Goal: Register for event/course

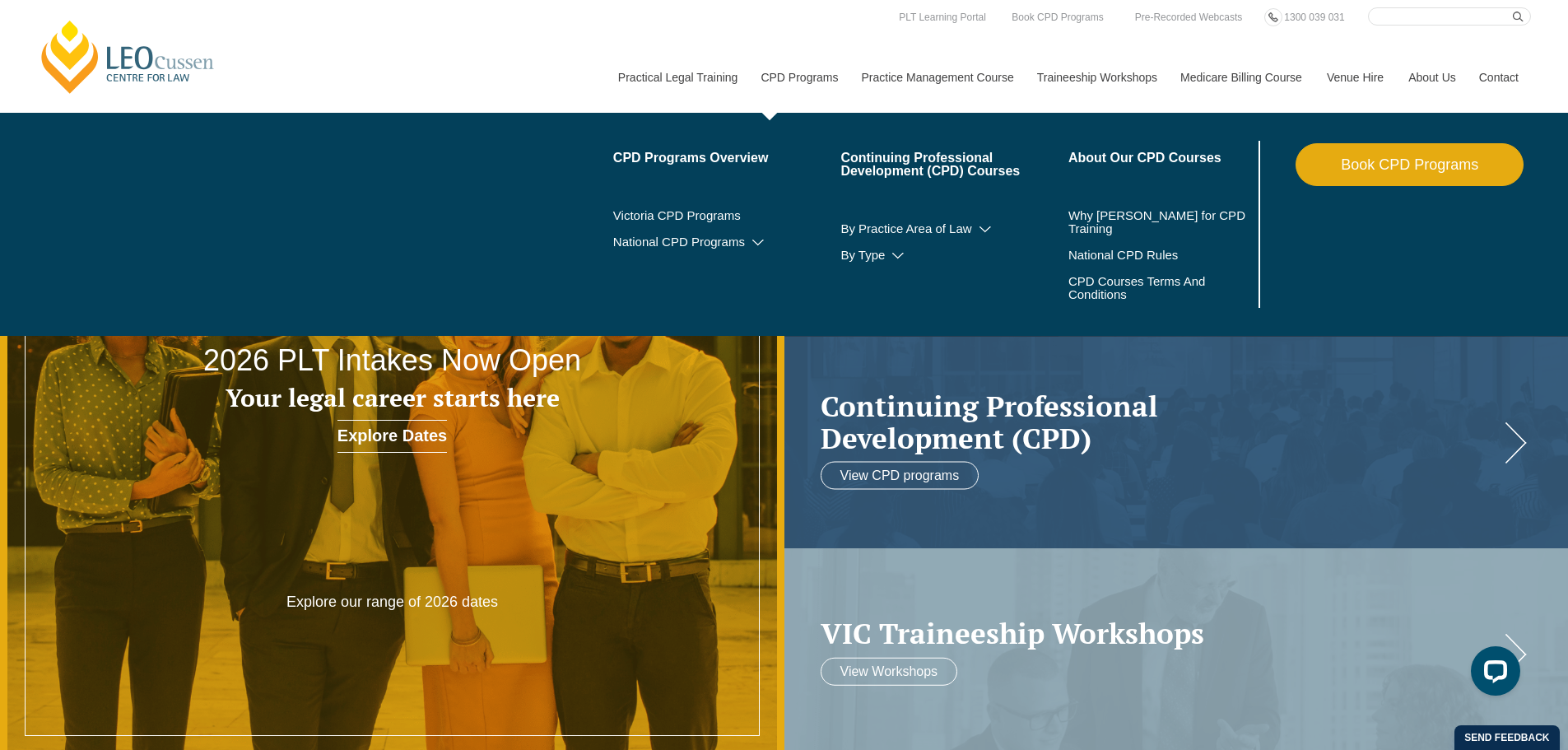
click at [774, 70] on link "CPD Programs" at bounding box center [798, 77] width 100 height 71
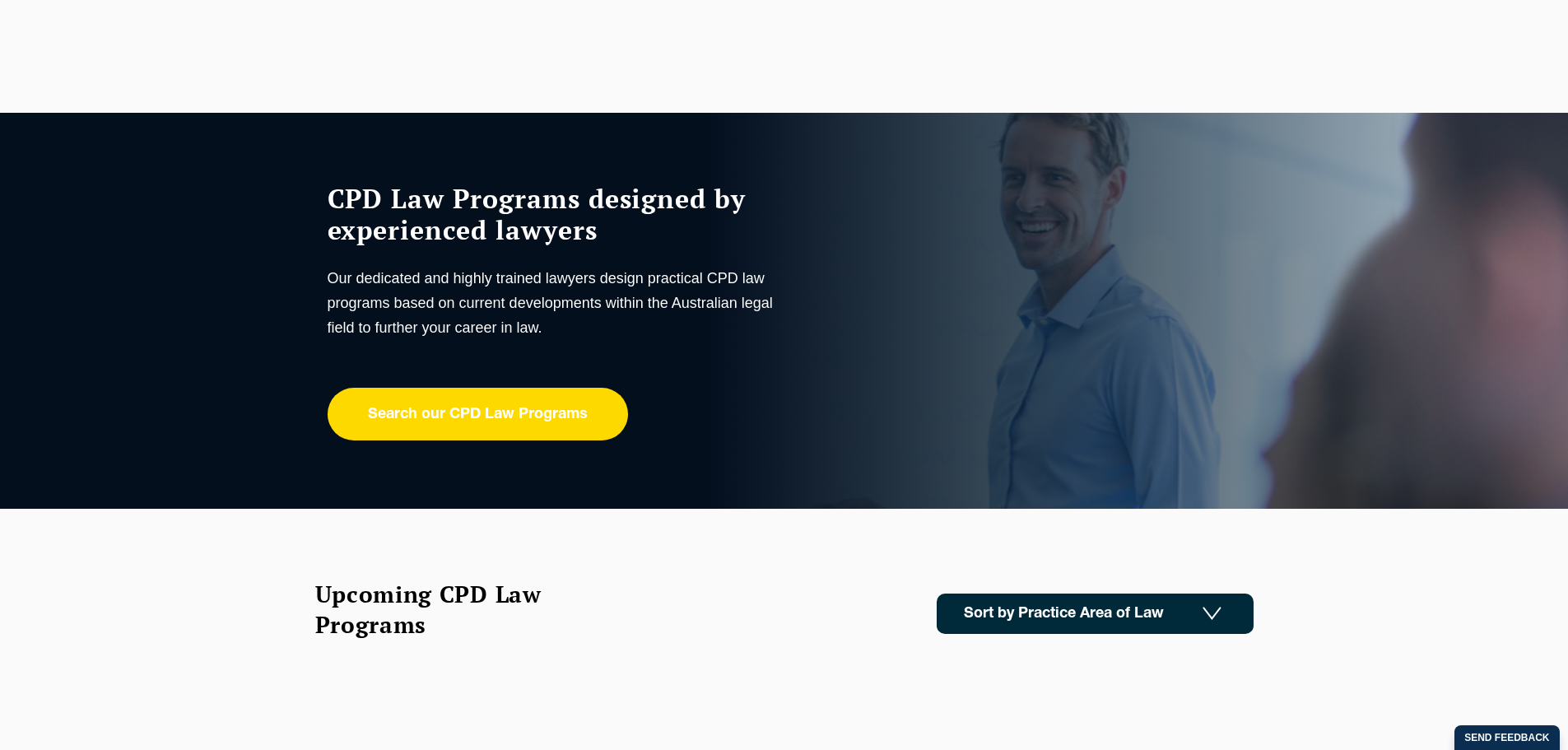
click at [481, 412] on link "Search our CPD Law Programs" at bounding box center [478, 414] width 301 height 53
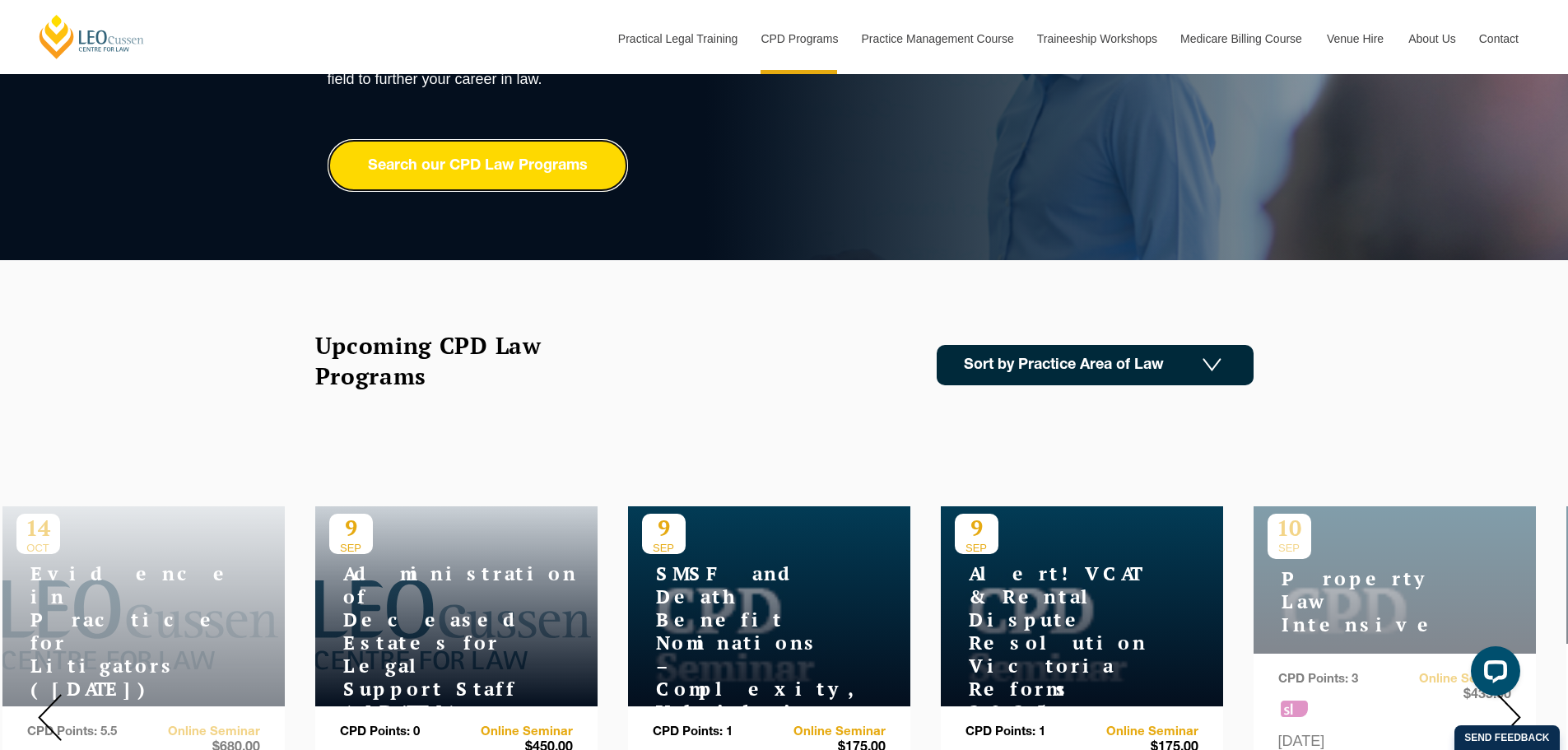
scroll to position [247, 0]
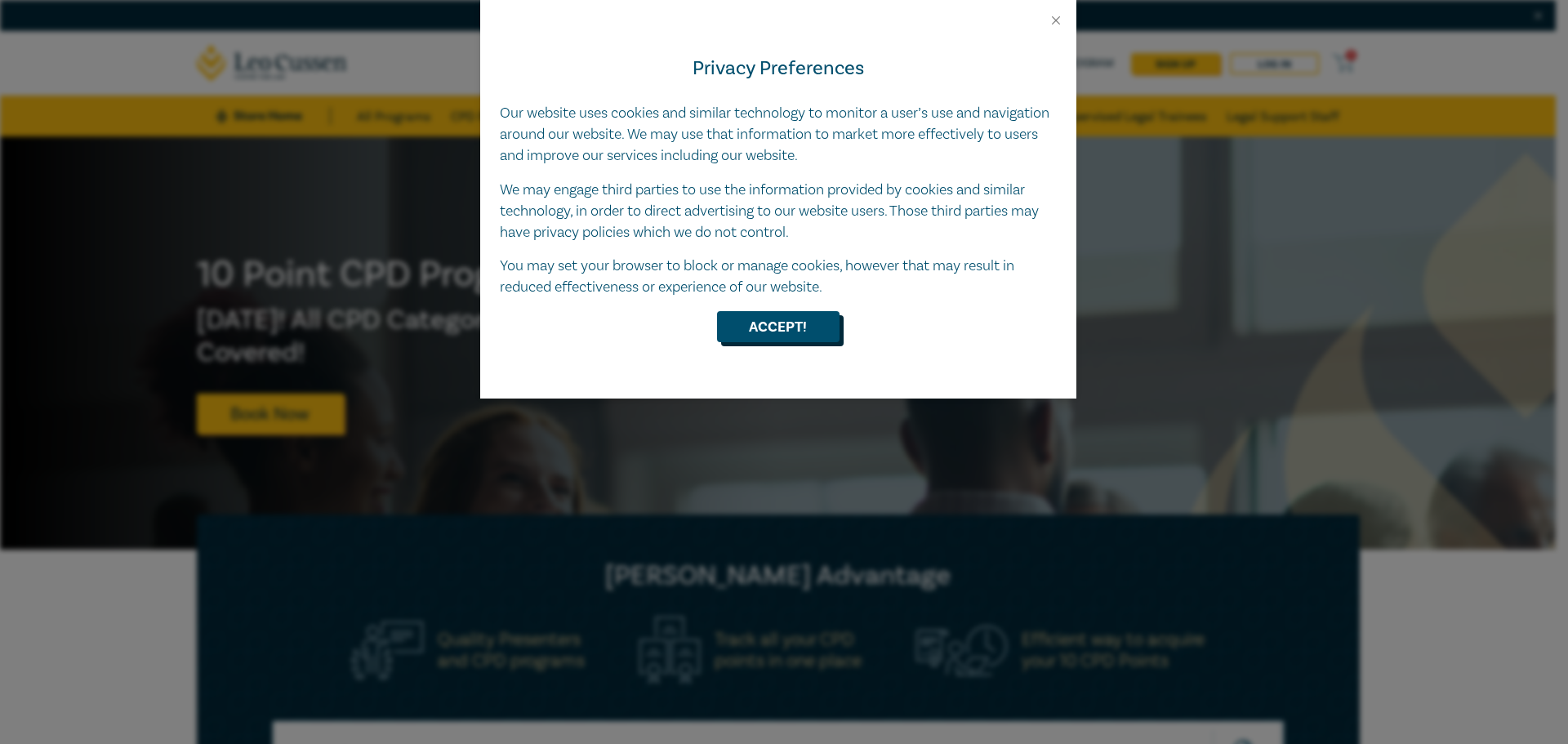
click at [805, 321] on button "Accept!" at bounding box center [779, 326] width 123 height 31
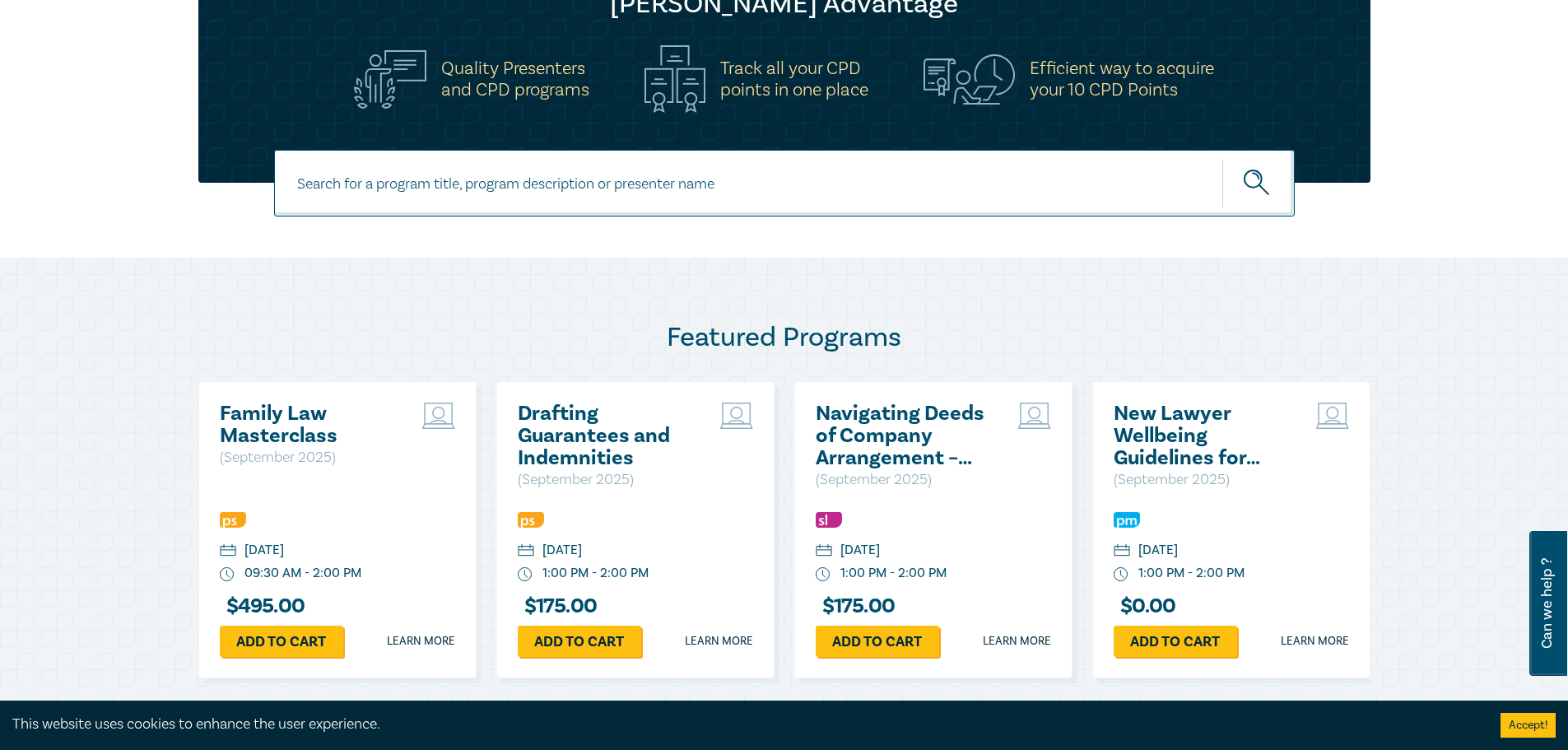
scroll to position [824, 0]
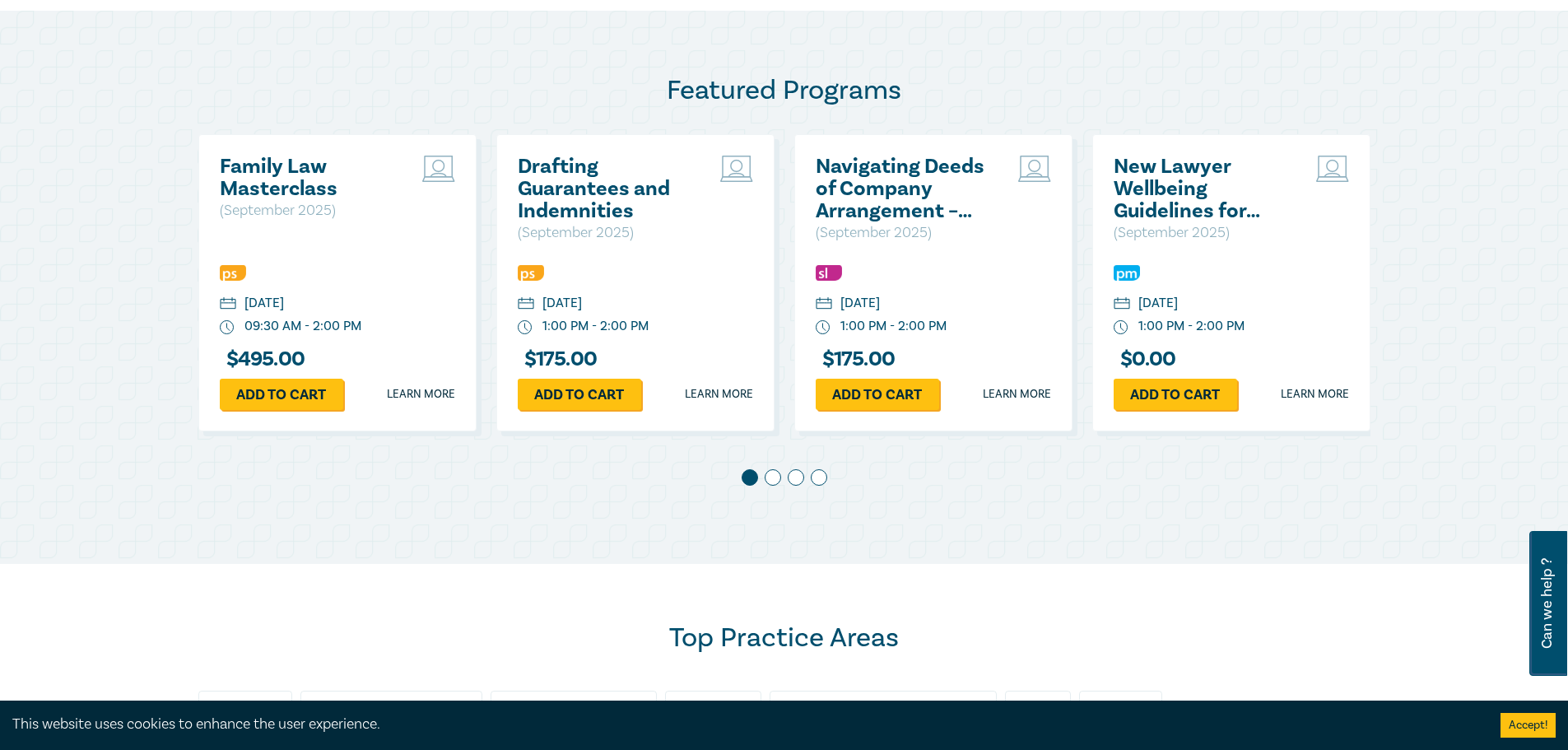
click at [773, 477] on span at bounding box center [773, 477] width 16 height 16
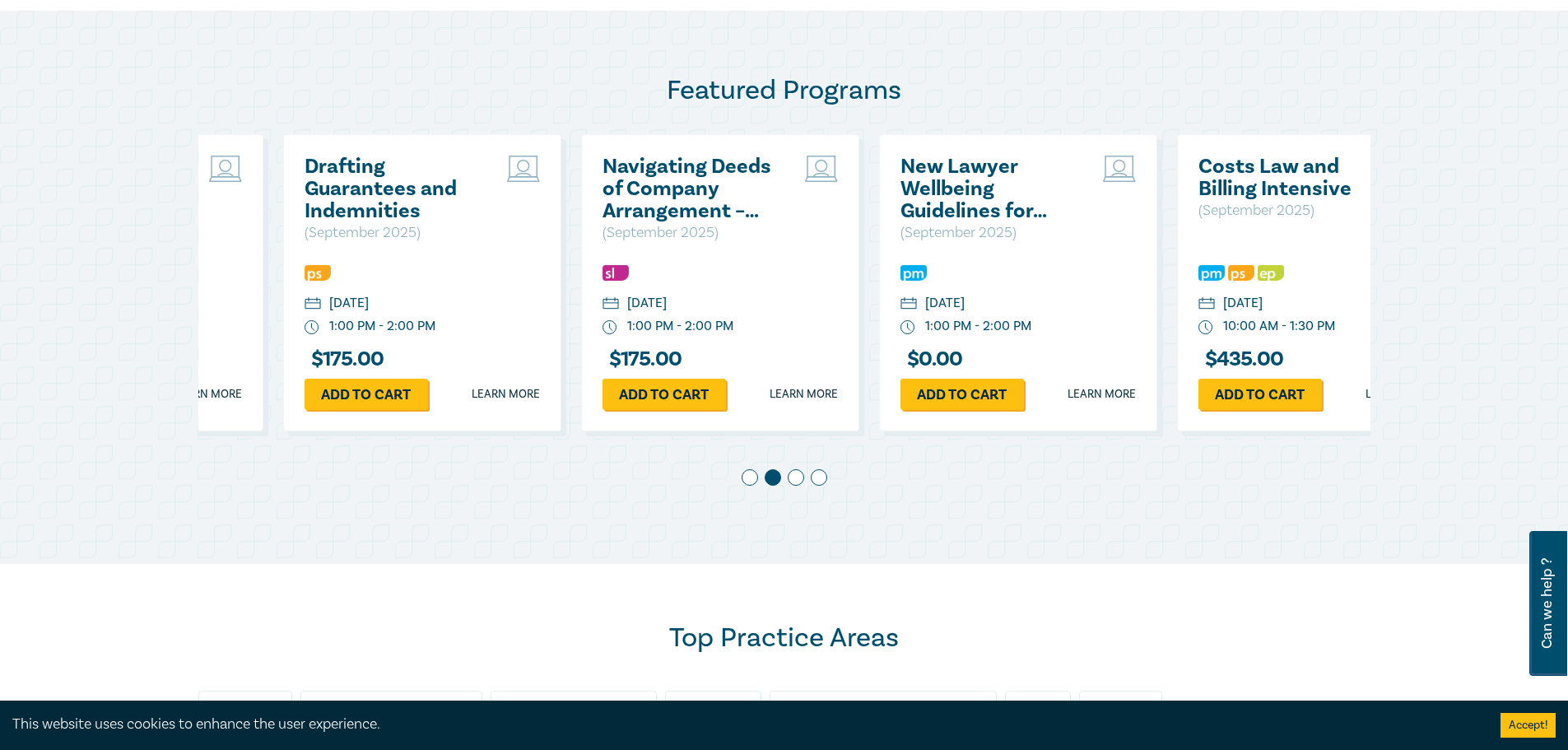
scroll to position [0, 298]
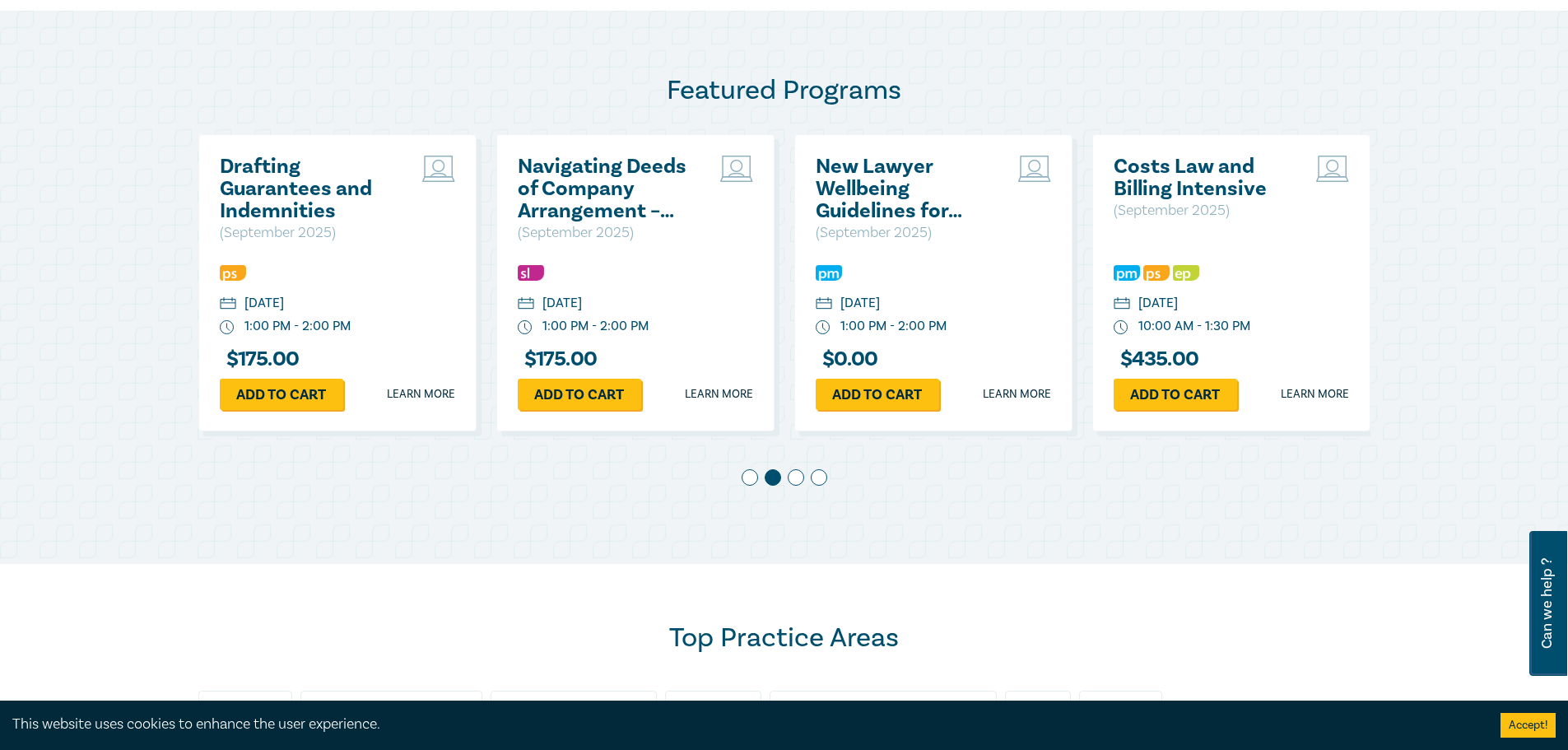
click at [798, 478] on span at bounding box center [795, 477] width 16 height 16
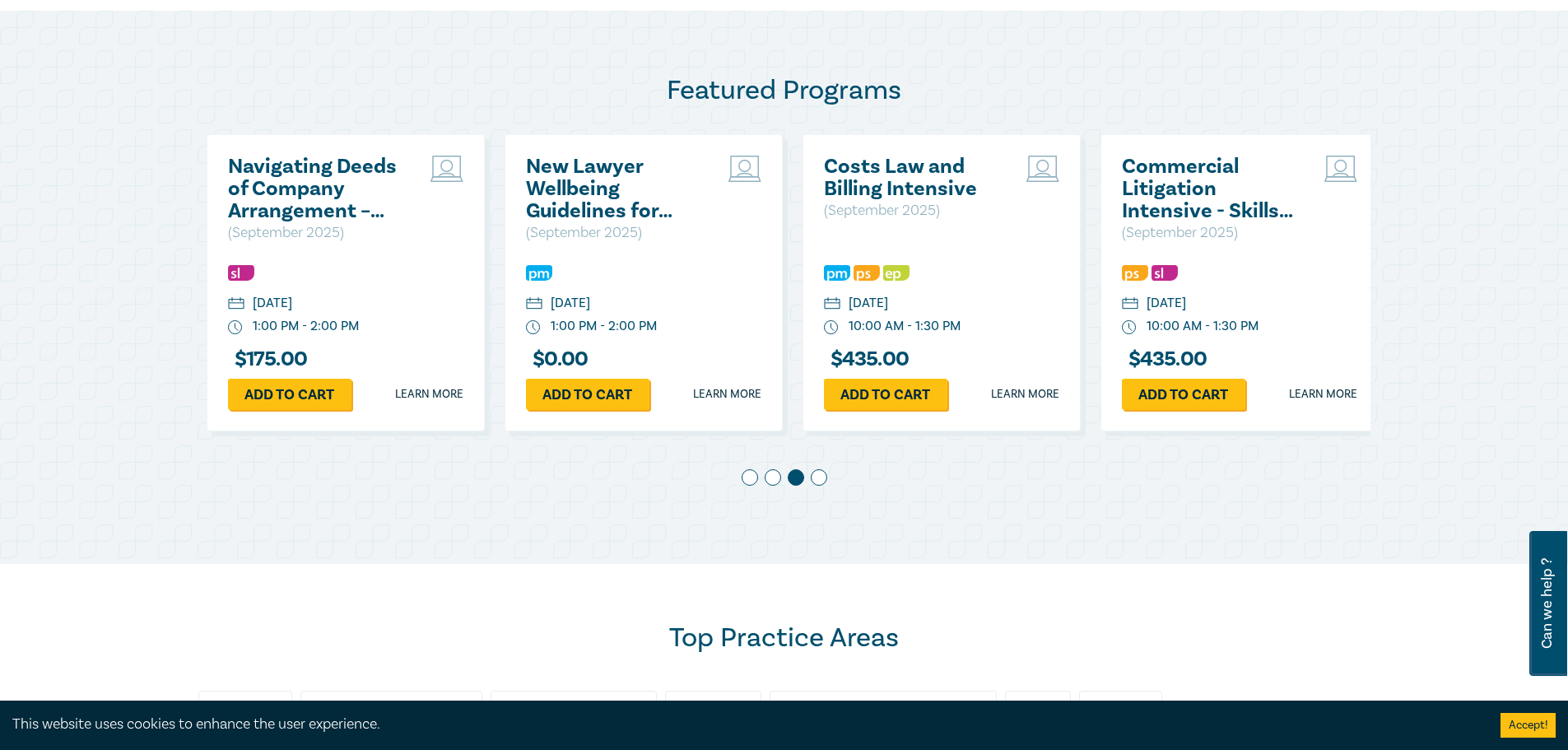
scroll to position [0, 596]
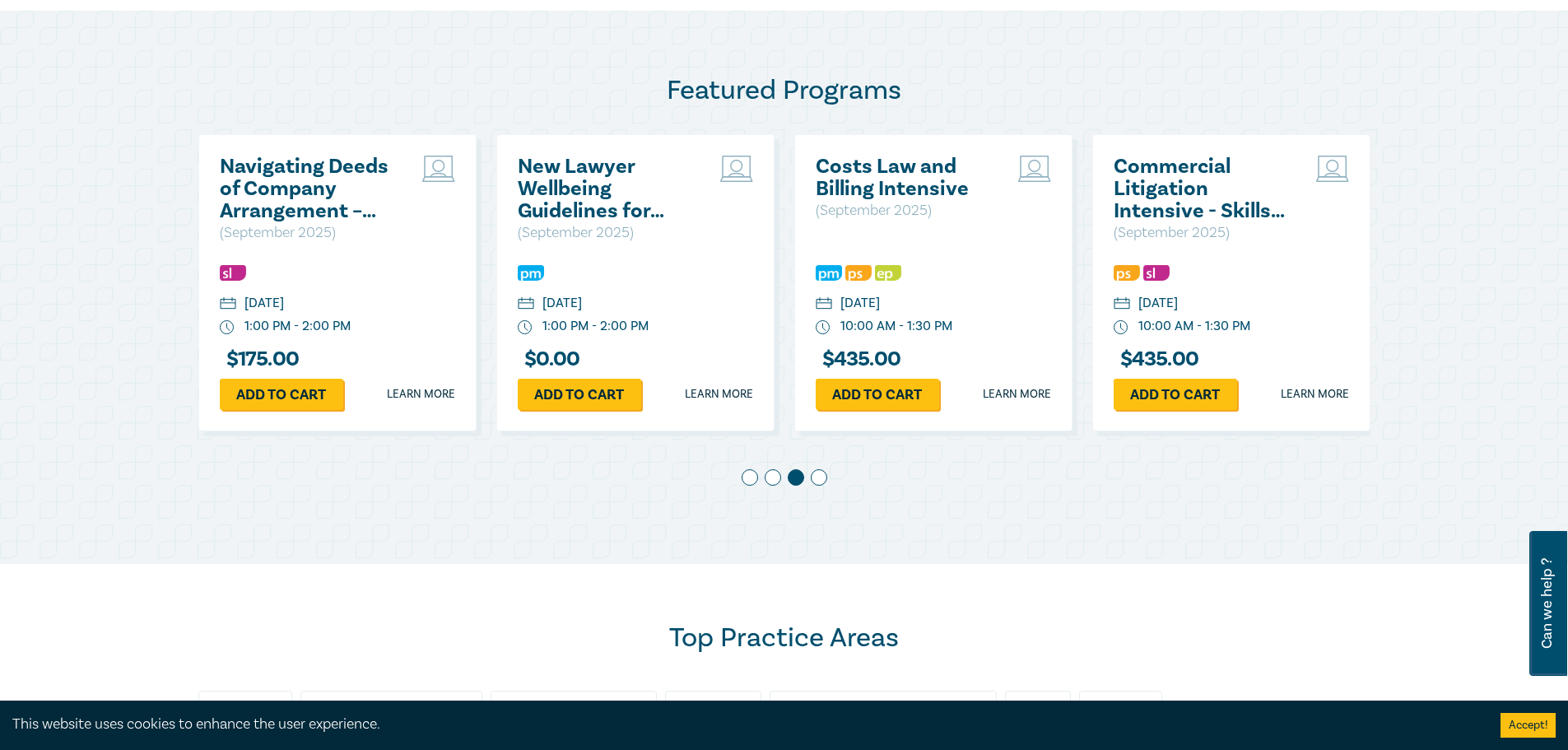
click at [826, 479] on span at bounding box center [818, 477] width 16 height 16
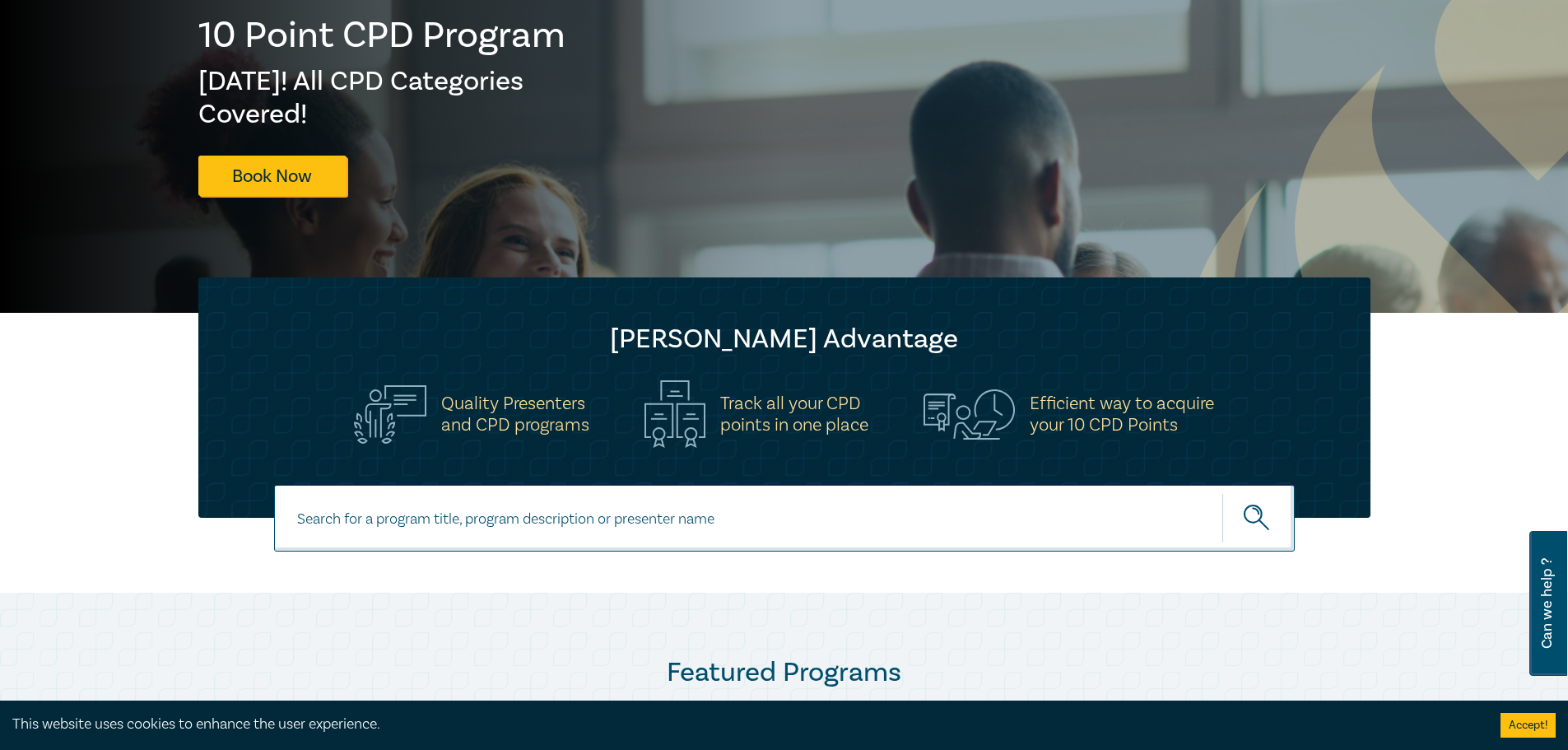
scroll to position [247, 0]
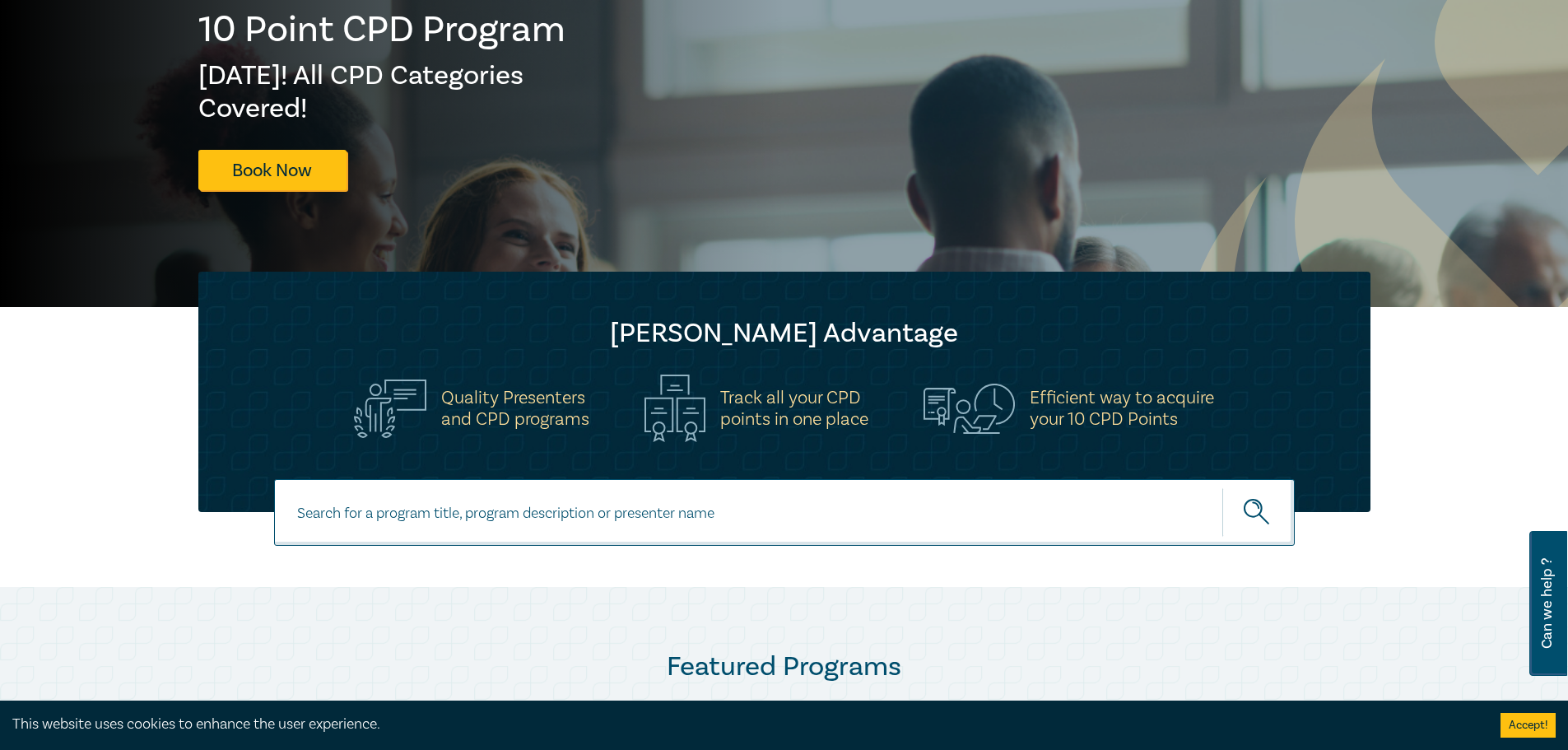
click at [1546, 718] on button "Accept!" at bounding box center [1527, 725] width 55 height 25
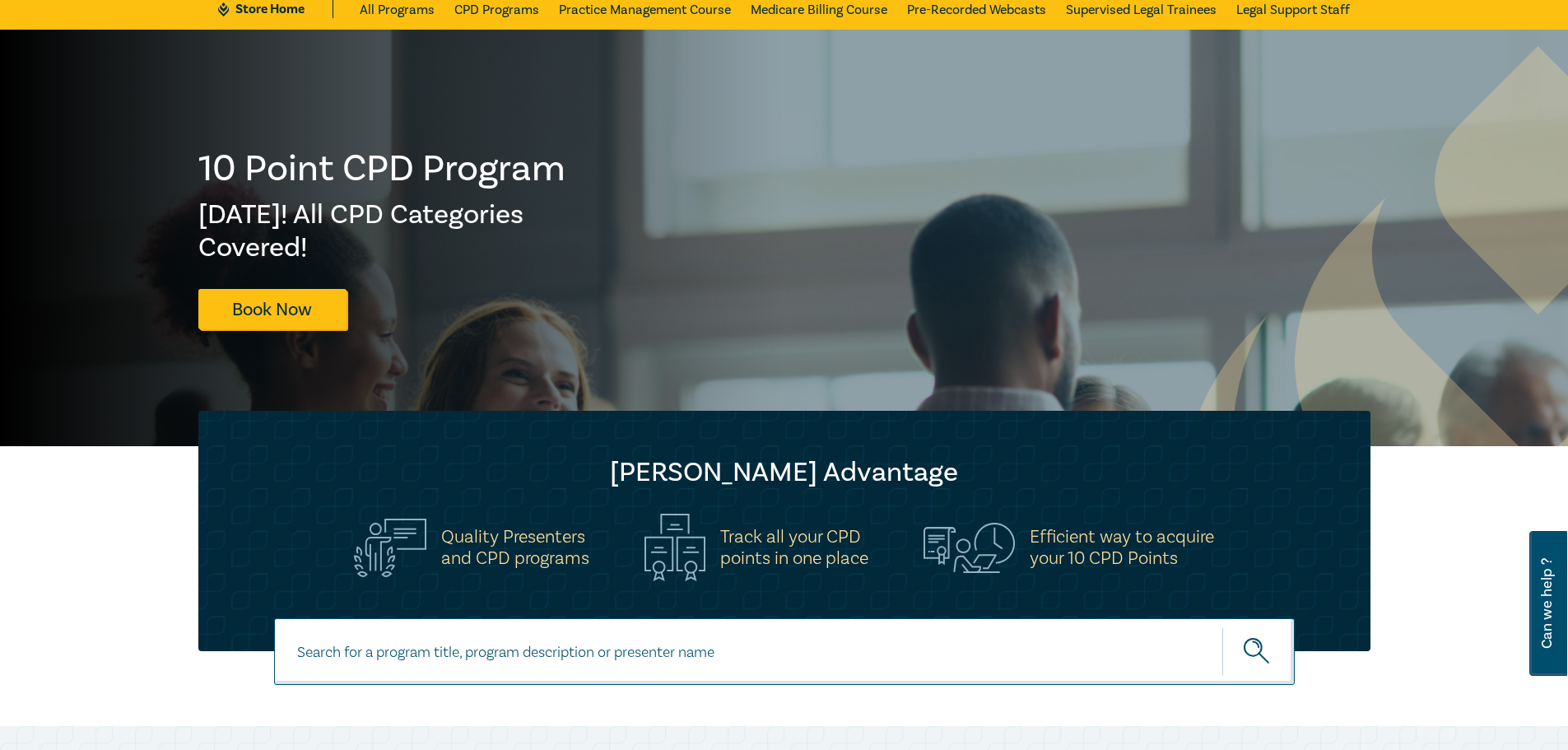
scroll to position [0, 0]
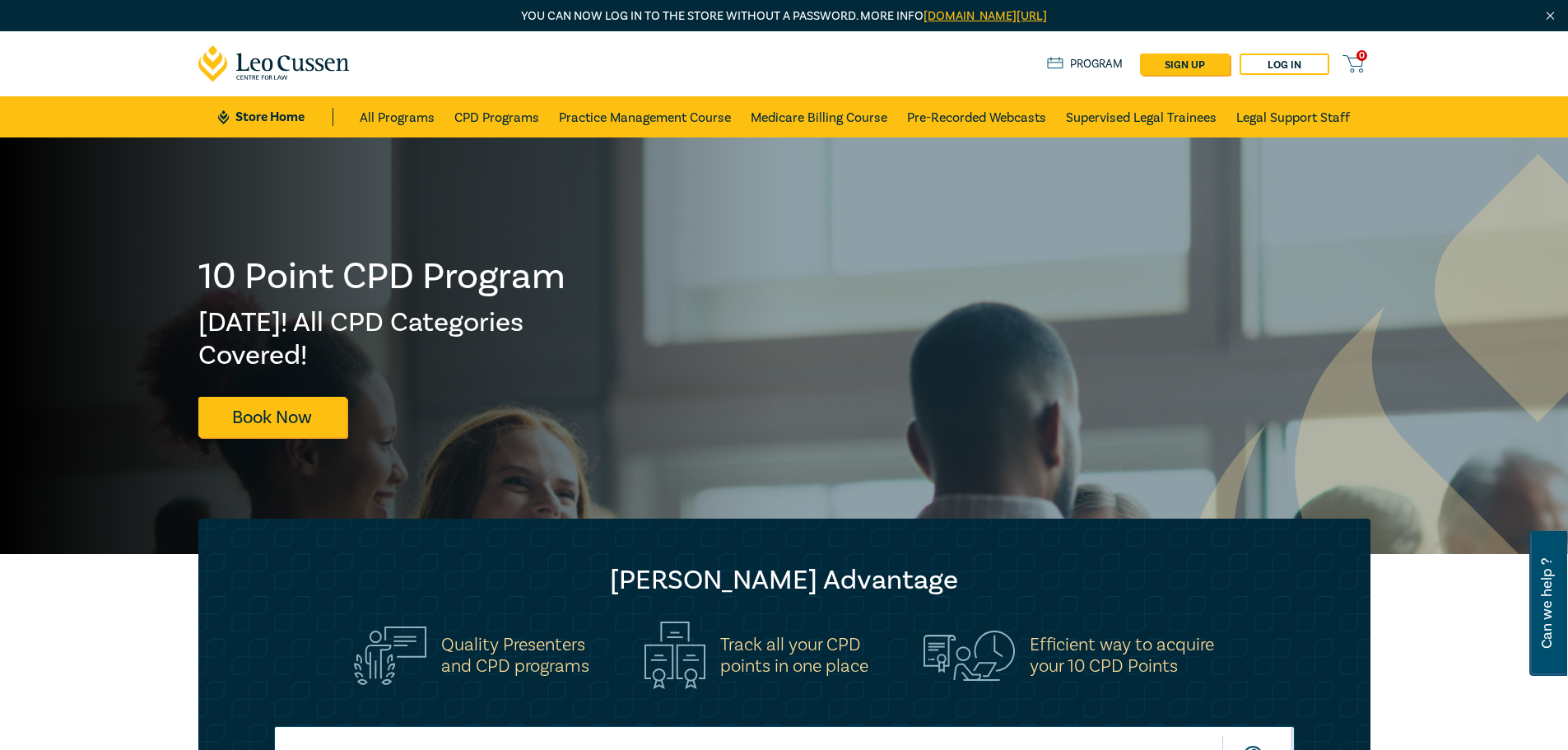
click at [1080, 60] on link "Program" at bounding box center [1085, 64] width 77 height 18
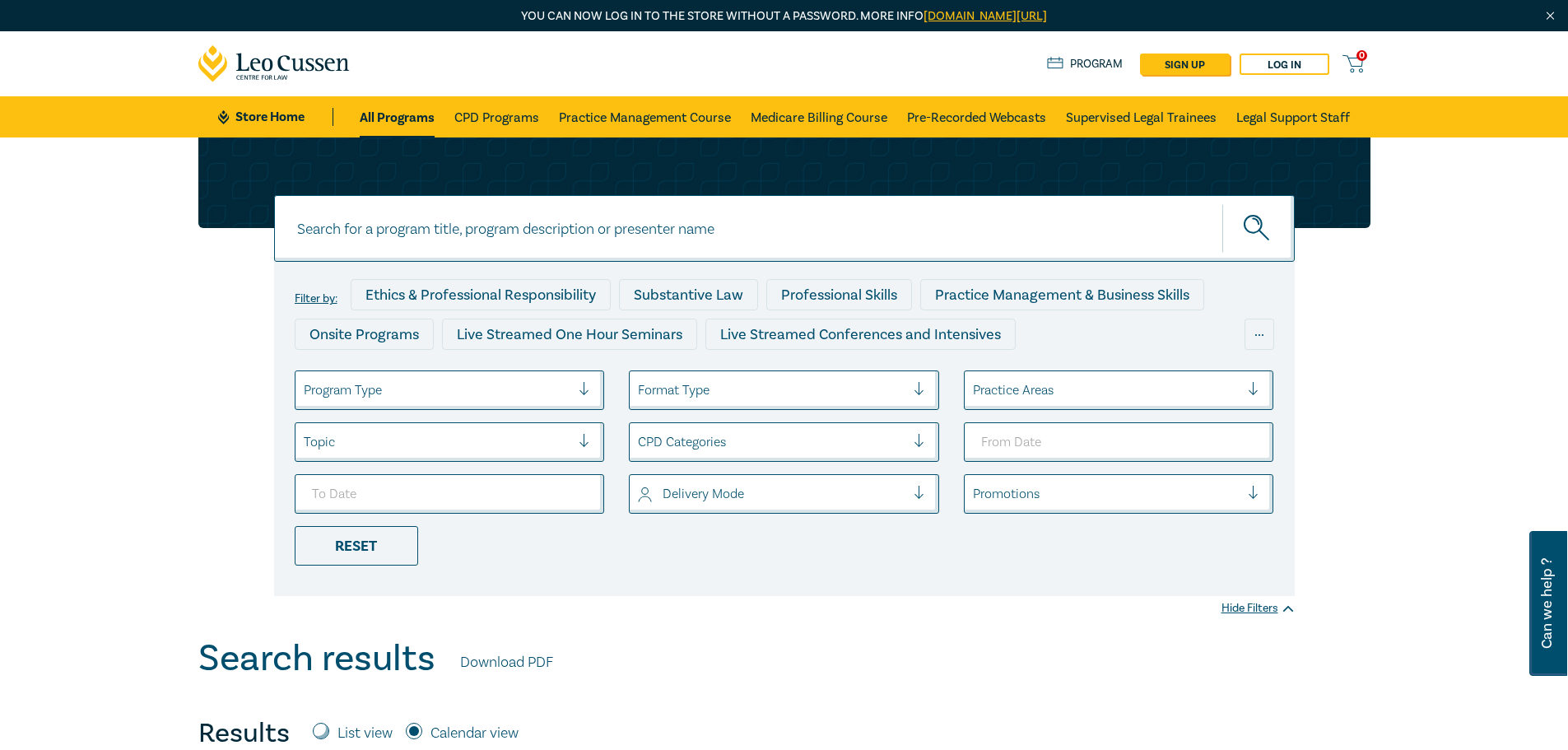
click at [341, 251] on input at bounding box center [784, 228] width 1020 height 67
type input "settlement strategies - negotiating"
click at [1222, 203] on button "submit" at bounding box center [1258, 228] width 72 height 50
click at [1249, 219] on icon "submit" at bounding box center [1257, 229] width 29 height 29
click at [548, 245] on input "settlement strategies - negotiating" at bounding box center [784, 228] width 1020 height 67
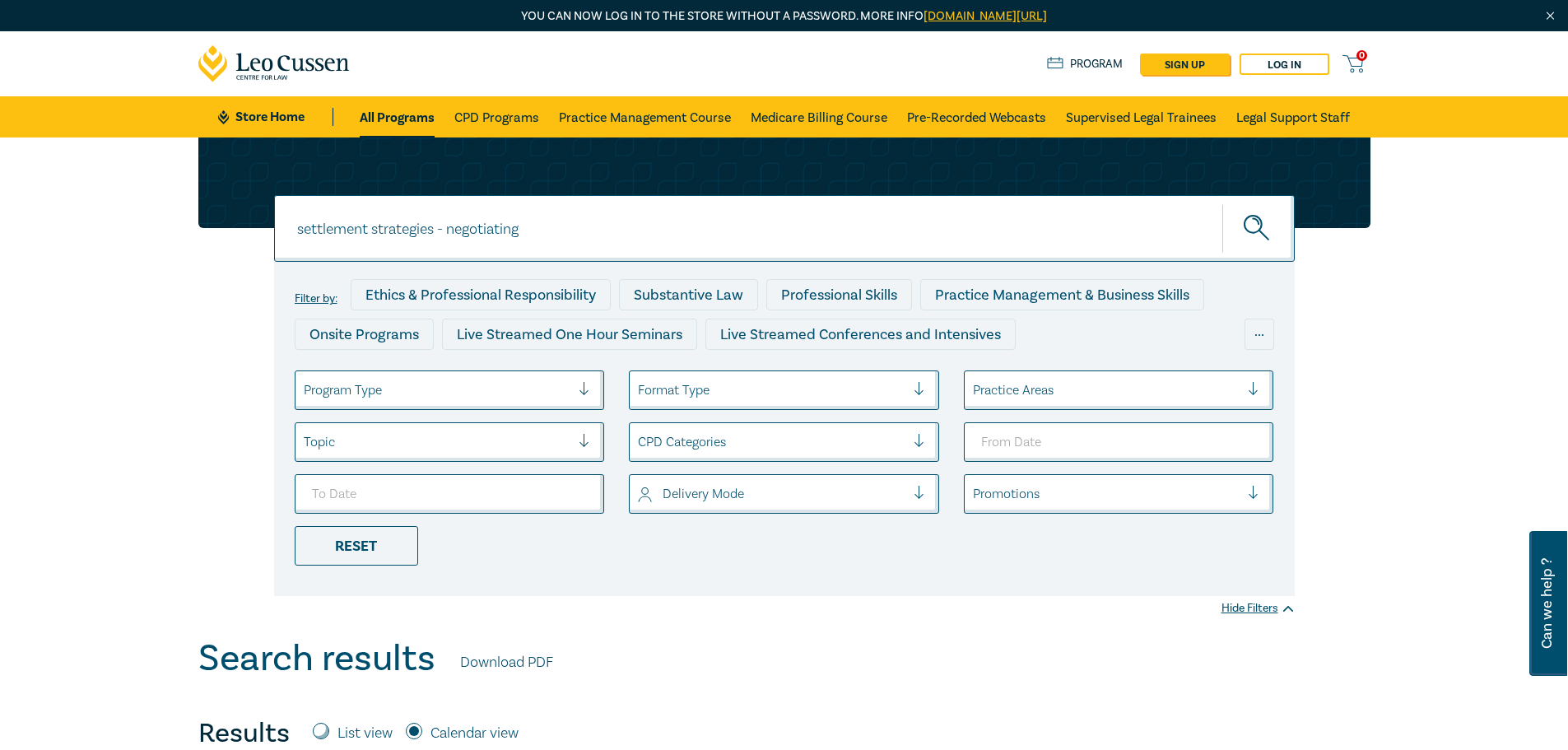
click at [1222, 203] on button "submit" at bounding box center [1258, 228] width 72 height 50
click at [488, 113] on link "CPD Programs" at bounding box center [497, 116] width 85 height 41
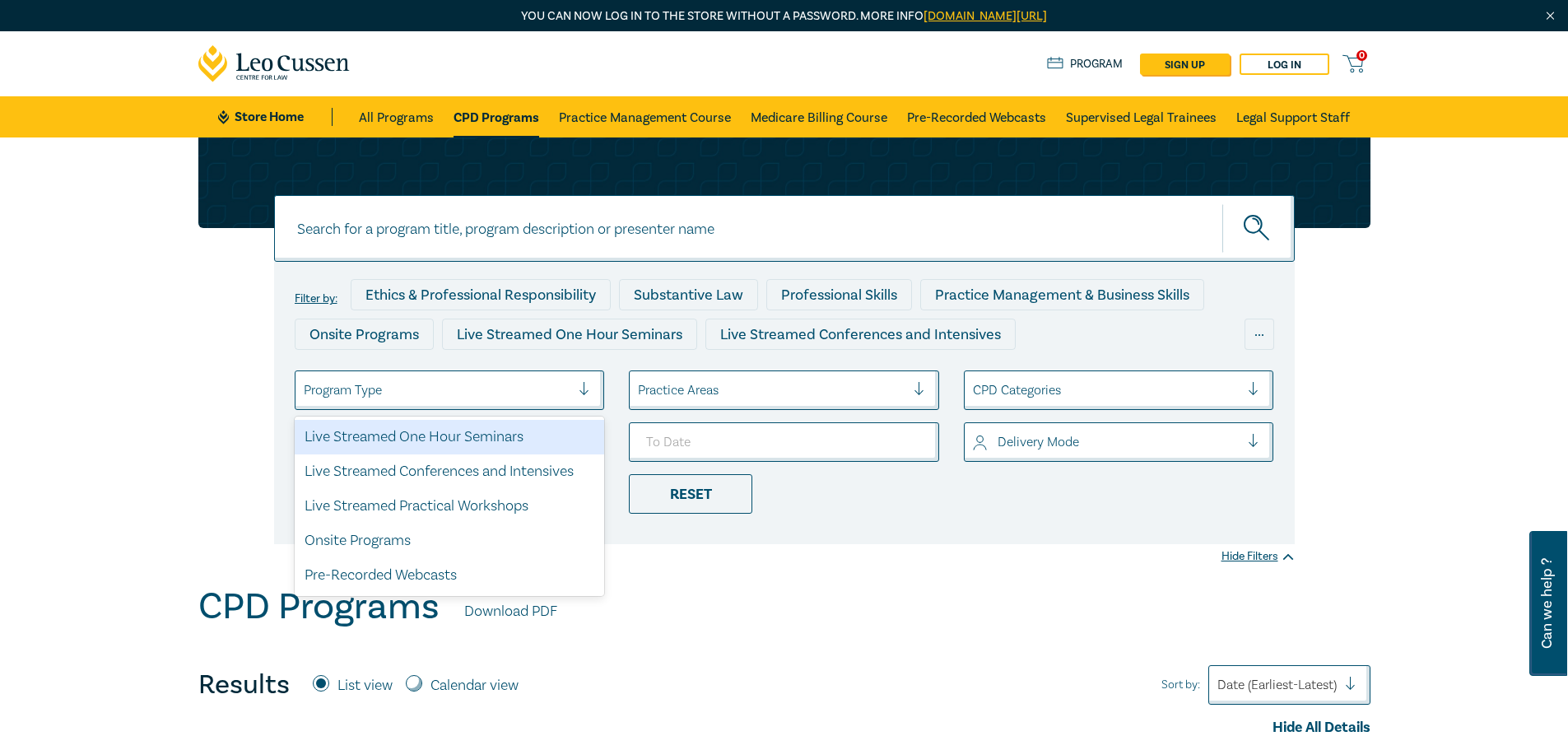
click at [586, 395] on div at bounding box center [591, 390] width 25 height 16
click at [363, 440] on div "Live Streamed One Hour Seminars" at bounding box center [450, 437] width 310 height 35
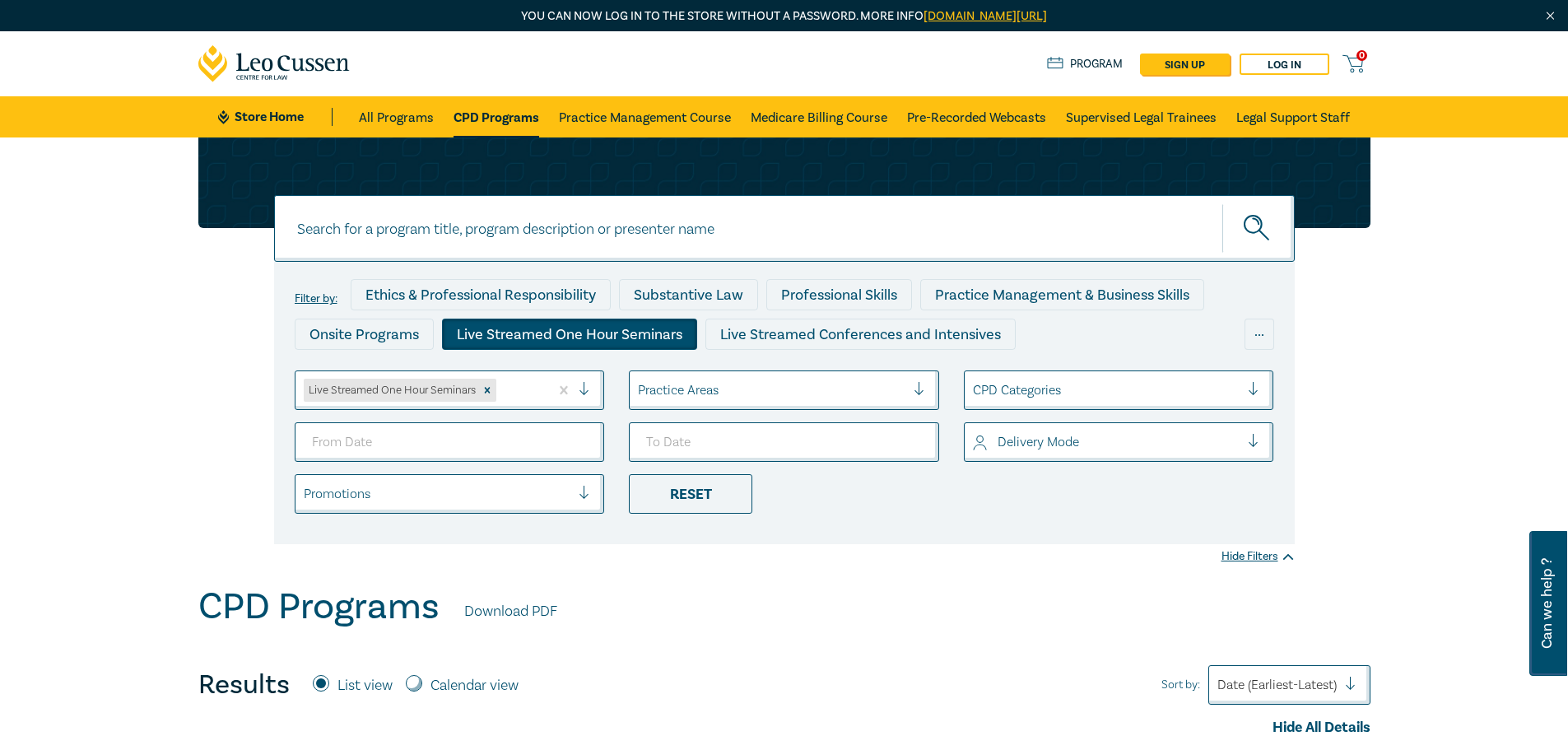
click at [897, 390] on div at bounding box center [772, 390] width 268 height 21
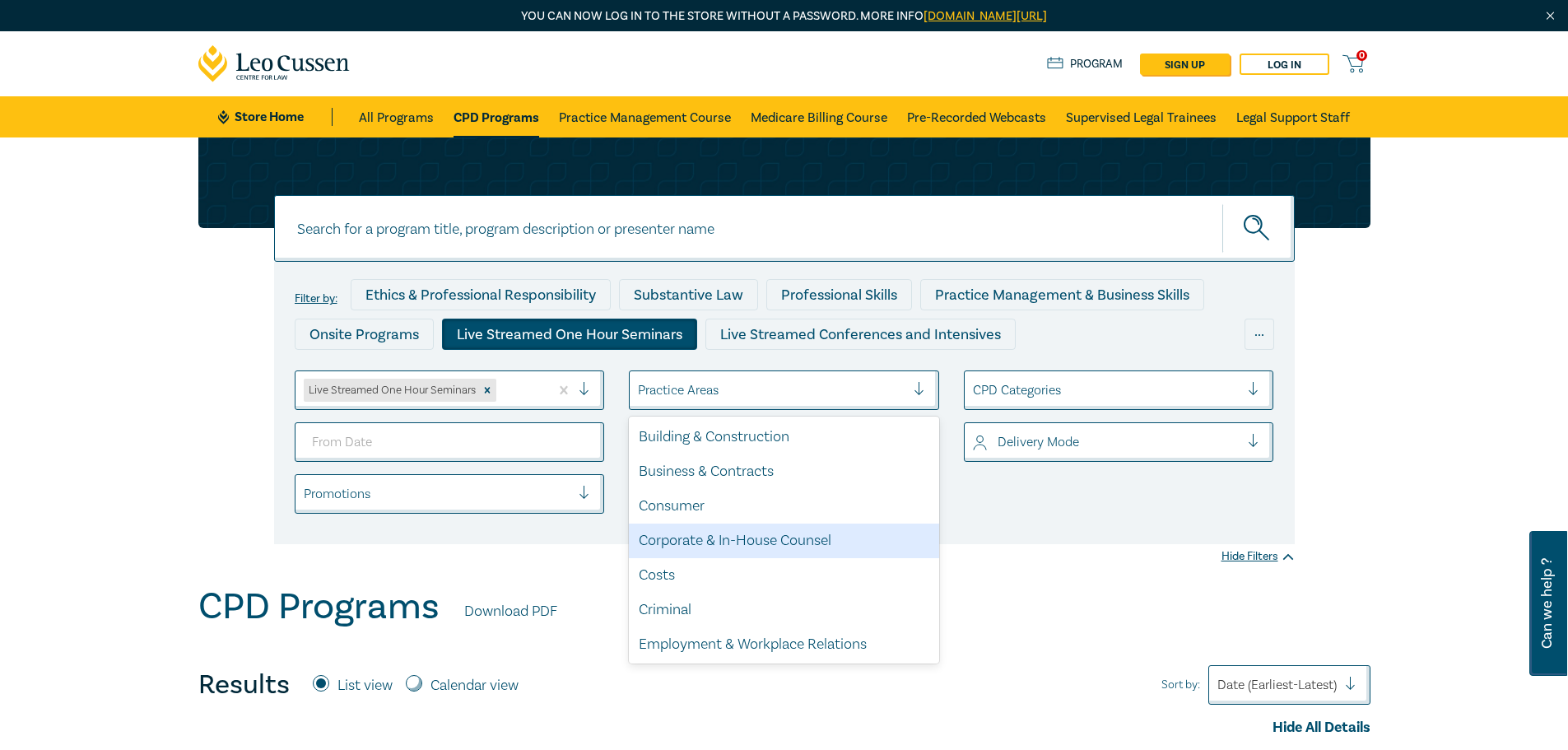
click at [1061, 385] on div at bounding box center [1106, 390] width 268 height 21
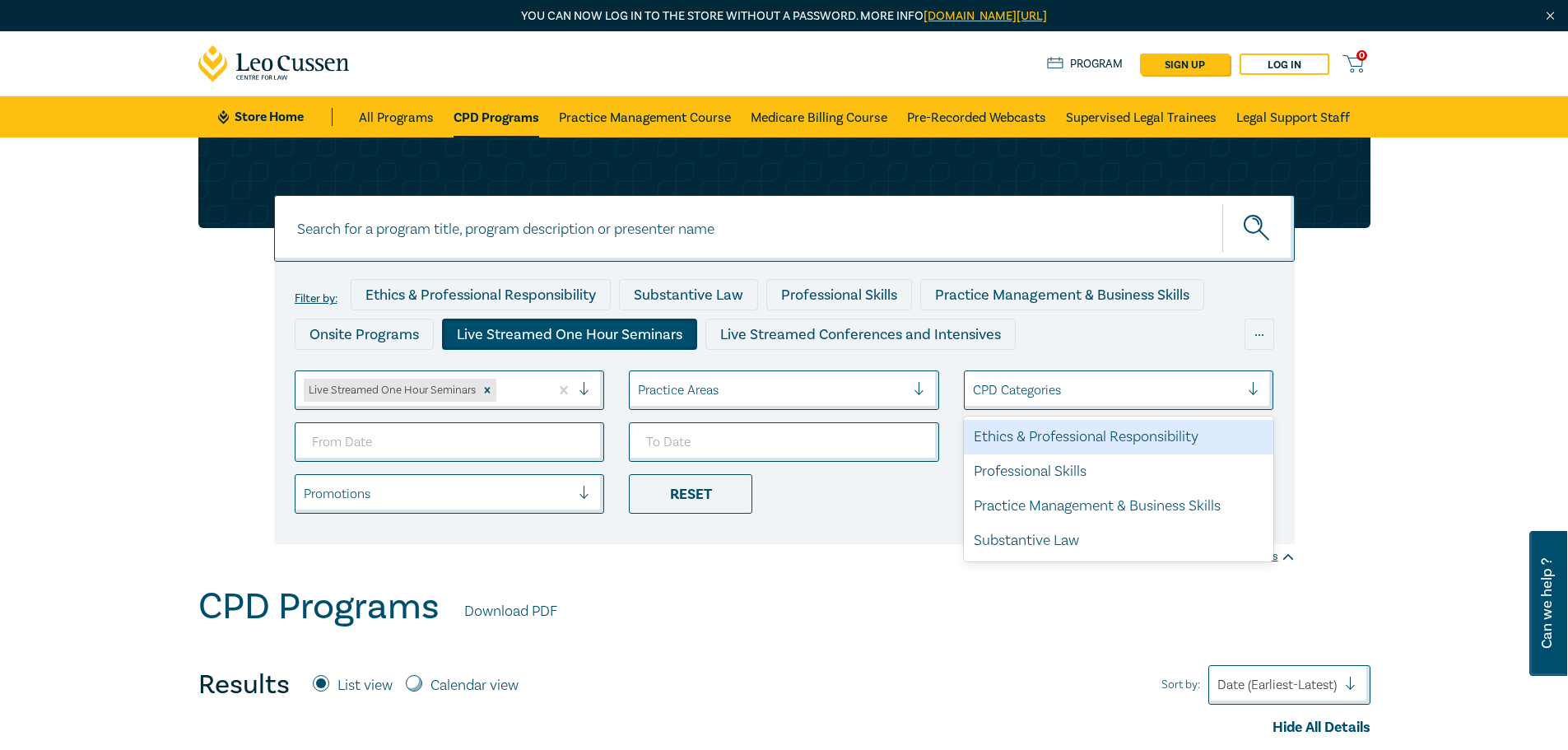
click at [1061, 385] on div at bounding box center [1106, 390] width 268 height 21
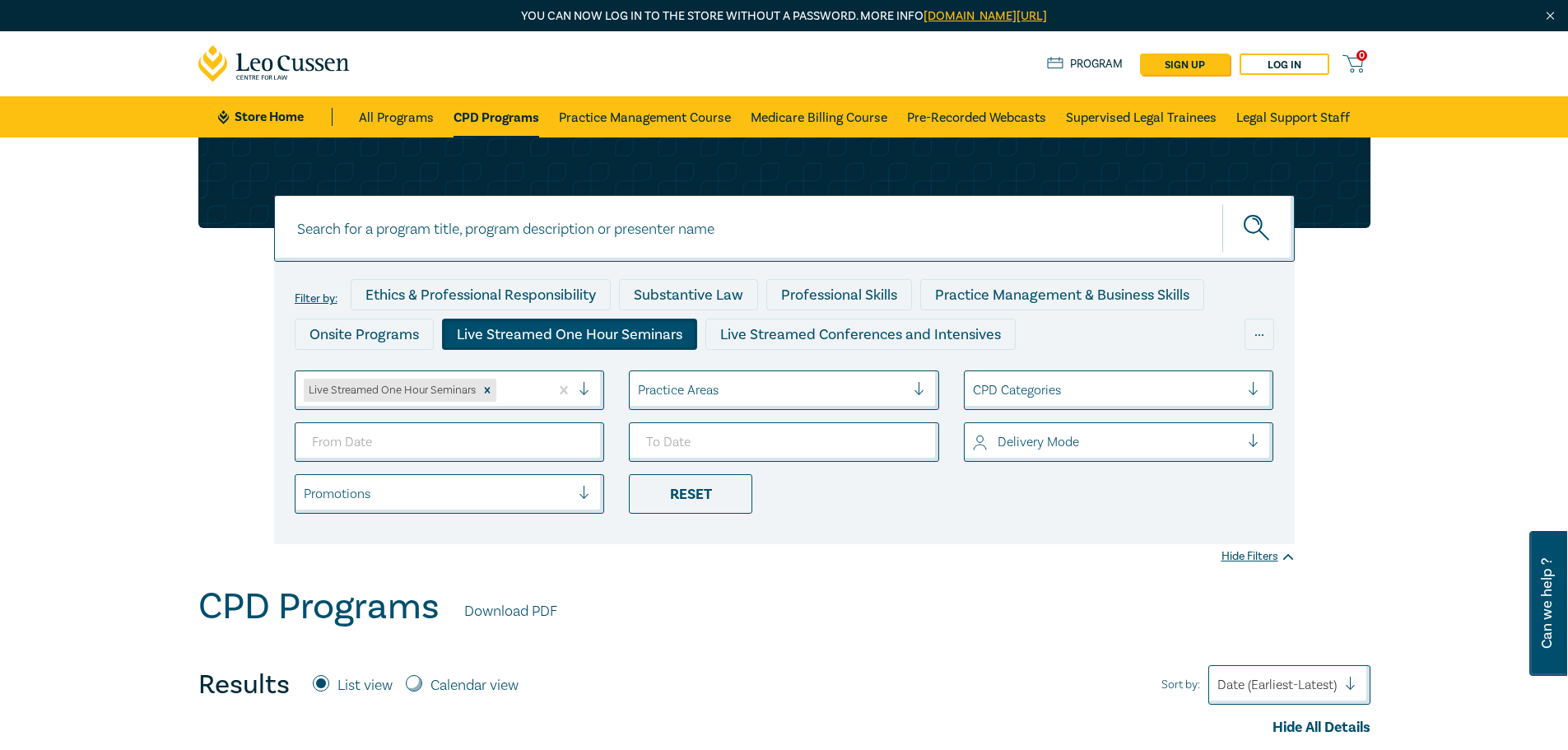
click at [1040, 434] on div at bounding box center [1106, 442] width 268 height 21
click at [1013, 533] on div "Live Stream" at bounding box center [1118, 523] width 310 height 35
click at [921, 396] on div at bounding box center [925, 390] width 25 height 16
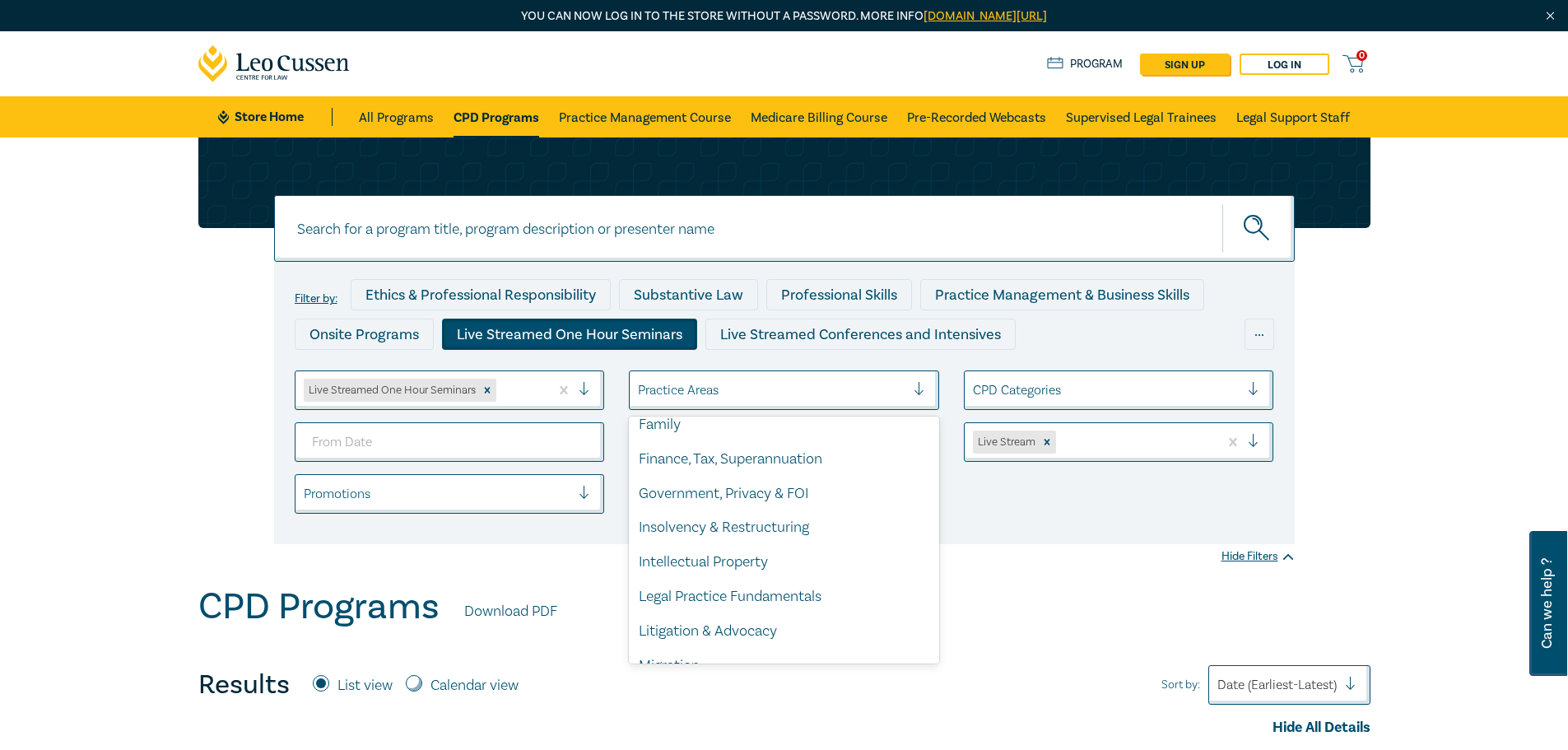
scroll to position [329, 0]
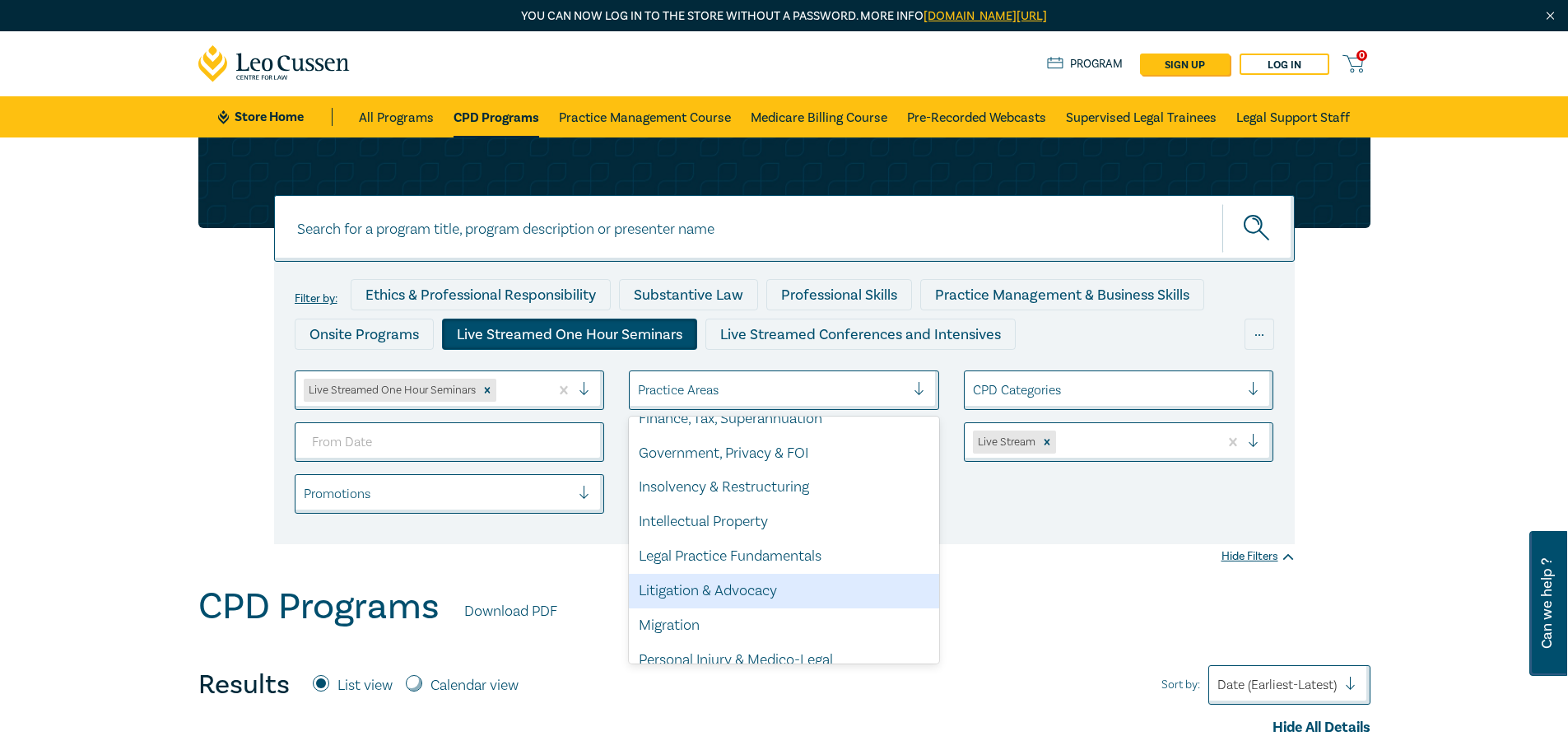
click at [665, 597] on div "Litigation & Advocacy" at bounding box center [784, 591] width 310 height 35
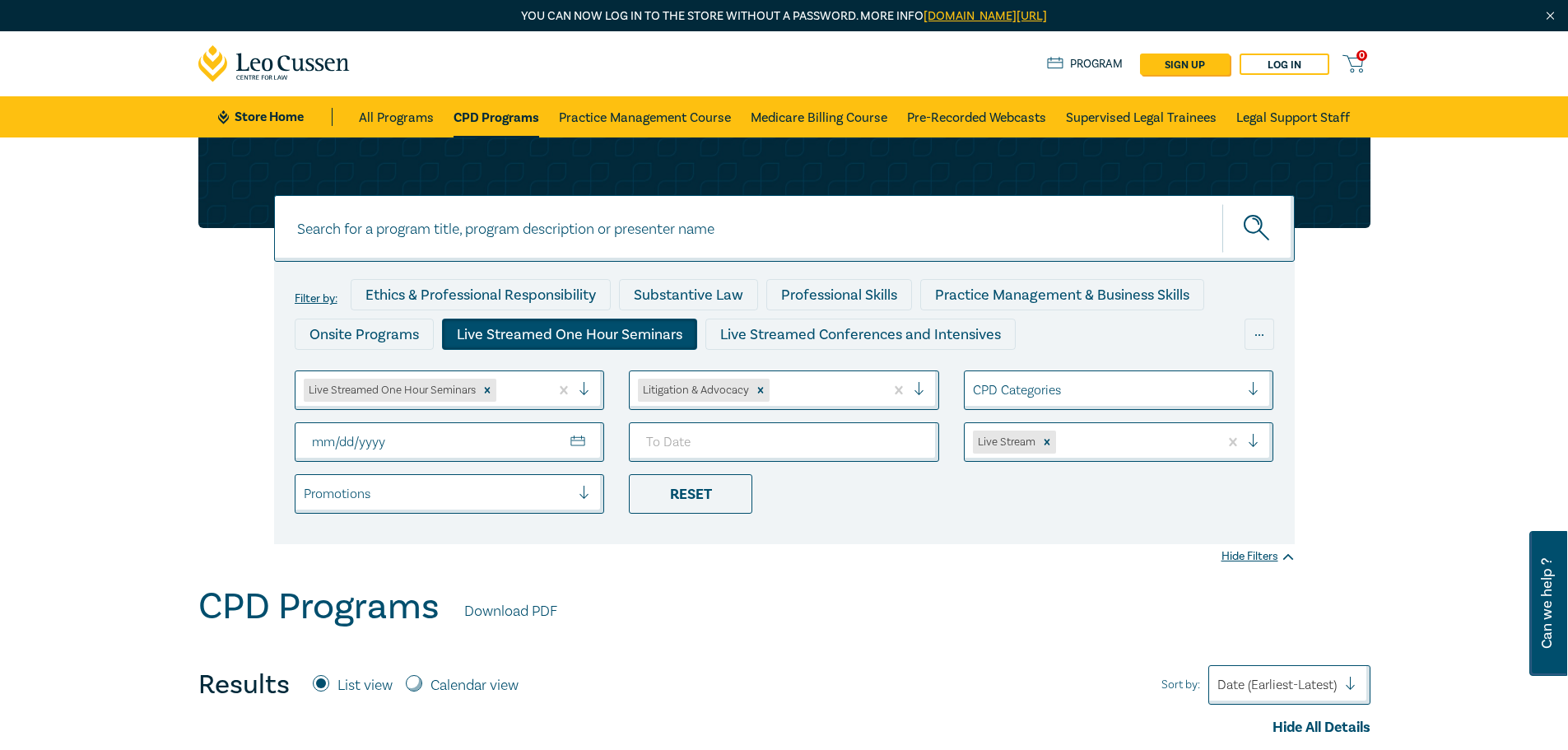
click at [577, 436] on input "From Date" at bounding box center [450, 442] width 310 height 40
type input "2025-11-18"
click at [916, 440] on input "To Date" at bounding box center [784, 442] width 310 height 40
type input "2025-11-18"
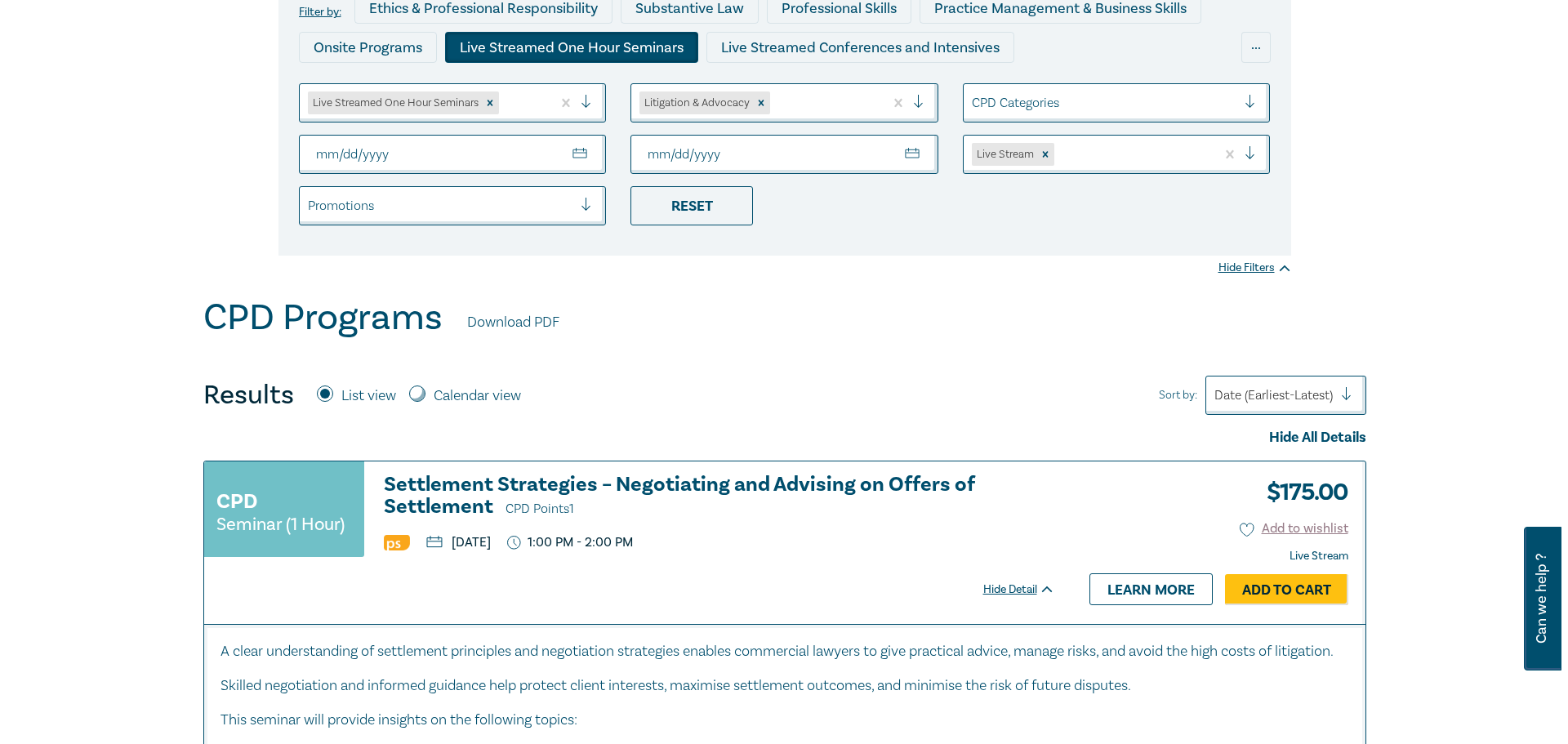
scroll to position [409, 0]
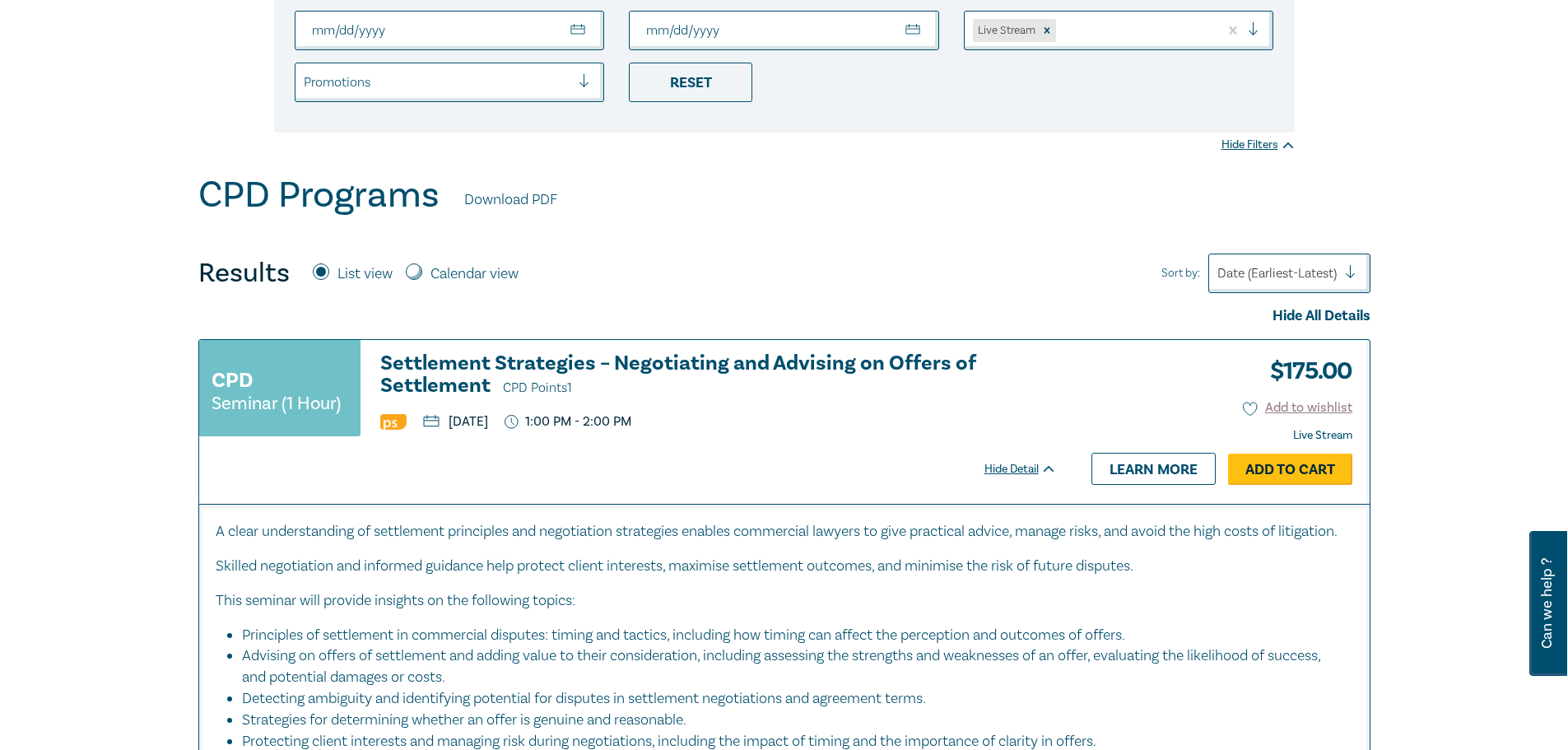
click at [1295, 471] on link "Add to Cart" at bounding box center [1290, 469] width 124 height 31
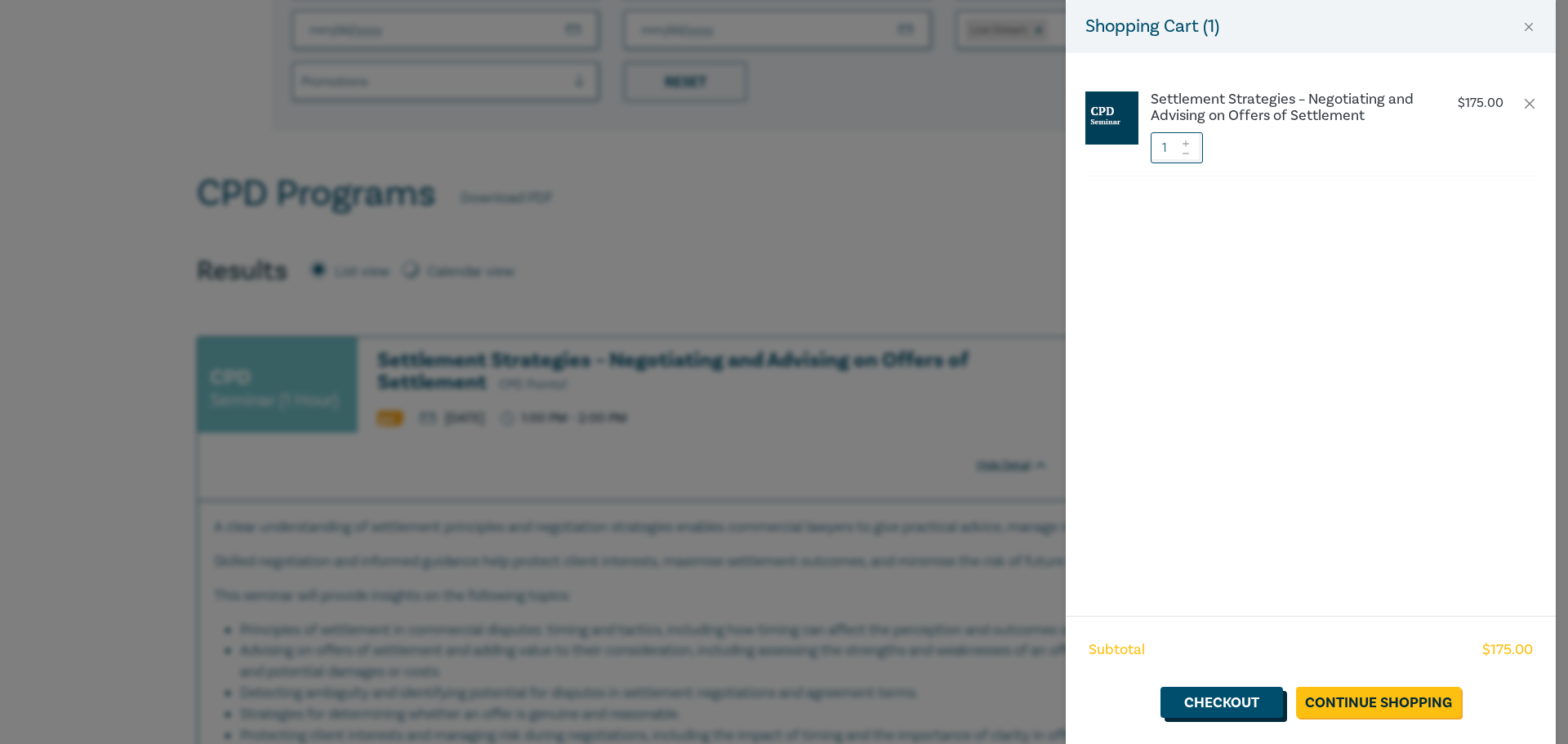
click at [1237, 703] on link "Checkout" at bounding box center [1222, 702] width 123 height 31
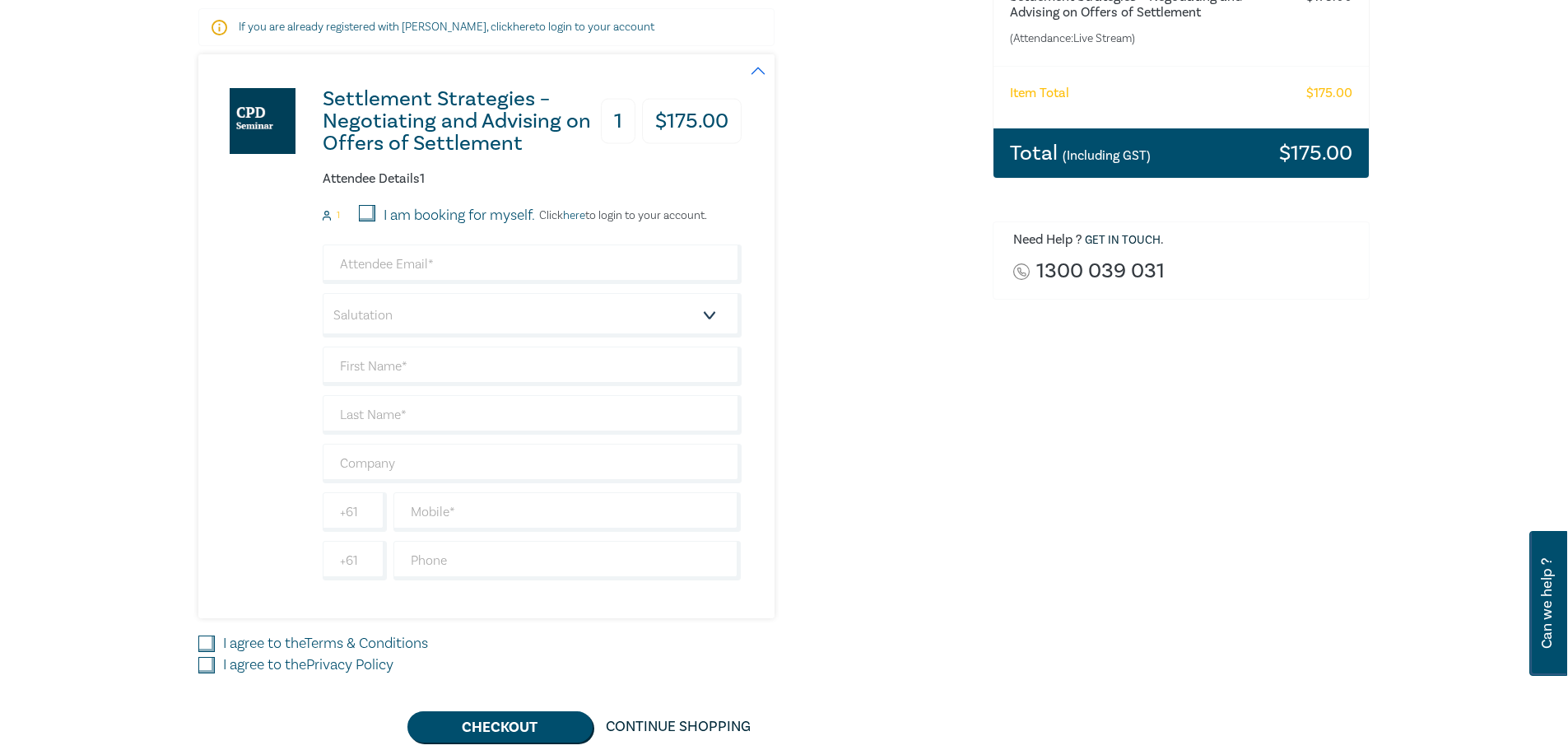
scroll to position [329, 0]
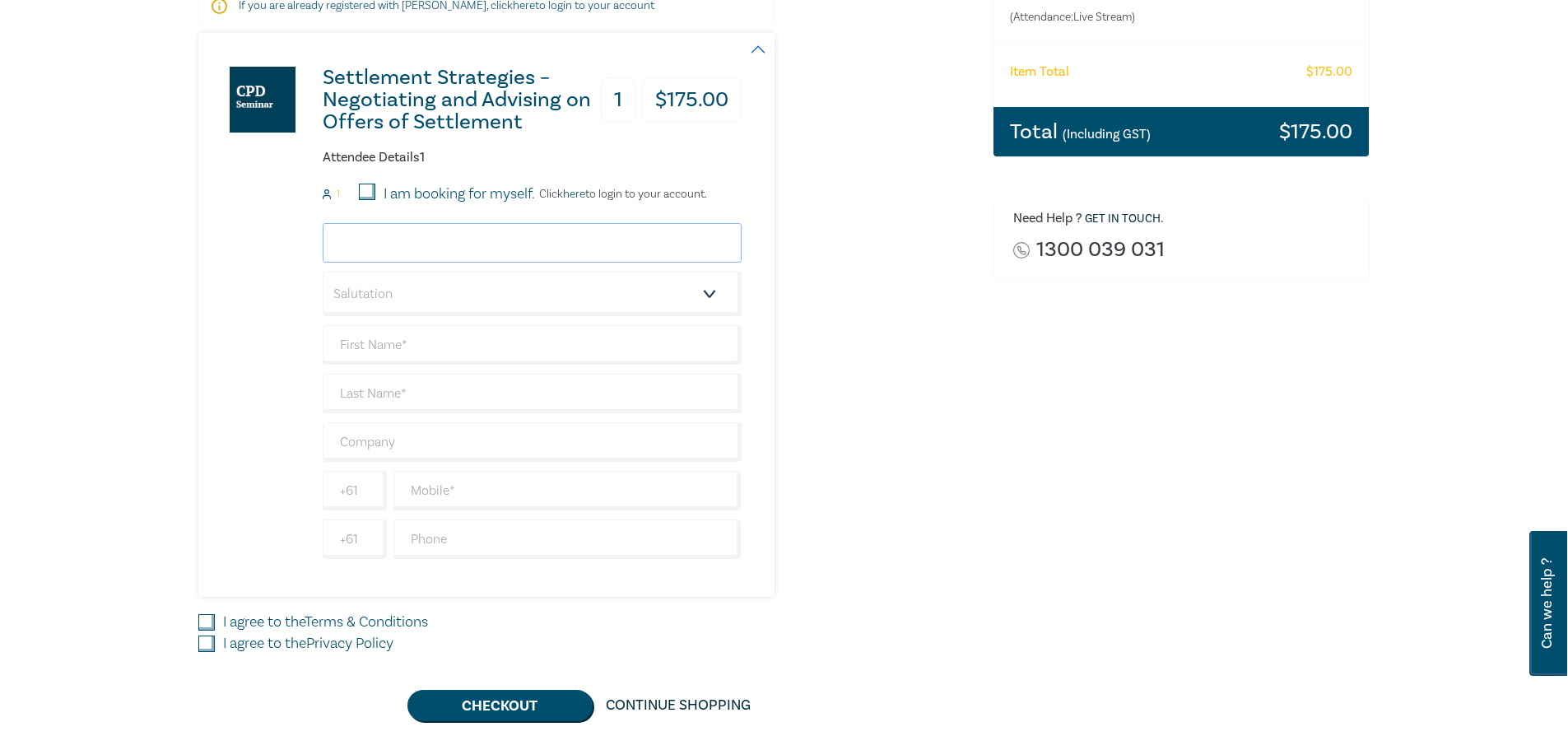
click at [389, 239] on input "email" at bounding box center [532, 243] width 419 height 40
type input "amy.sydney@mvlaw.com.au"
click at [373, 346] on input "text" at bounding box center [532, 345] width 419 height 40
type input "Amy"
type input "Sydney"
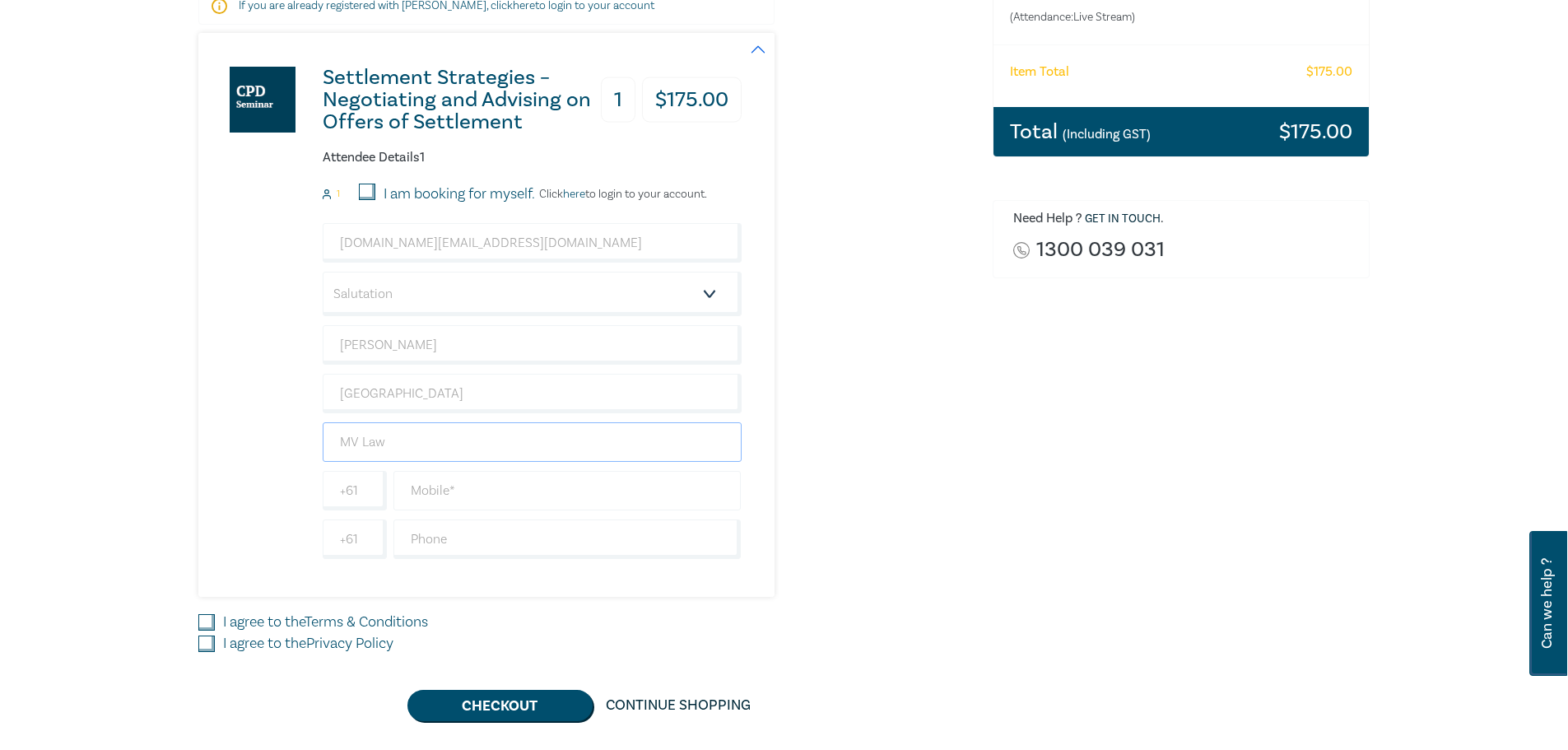
type input "MV Law"
click at [418, 491] on input "text" at bounding box center [568, 491] width 348 height 40
click at [207, 620] on input "I agree to the Terms & Conditions" at bounding box center [206, 622] width 16 height 16
checkbox input "true"
click at [207, 646] on input "I agree to the Privacy Policy" at bounding box center [206, 644] width 16 height 16
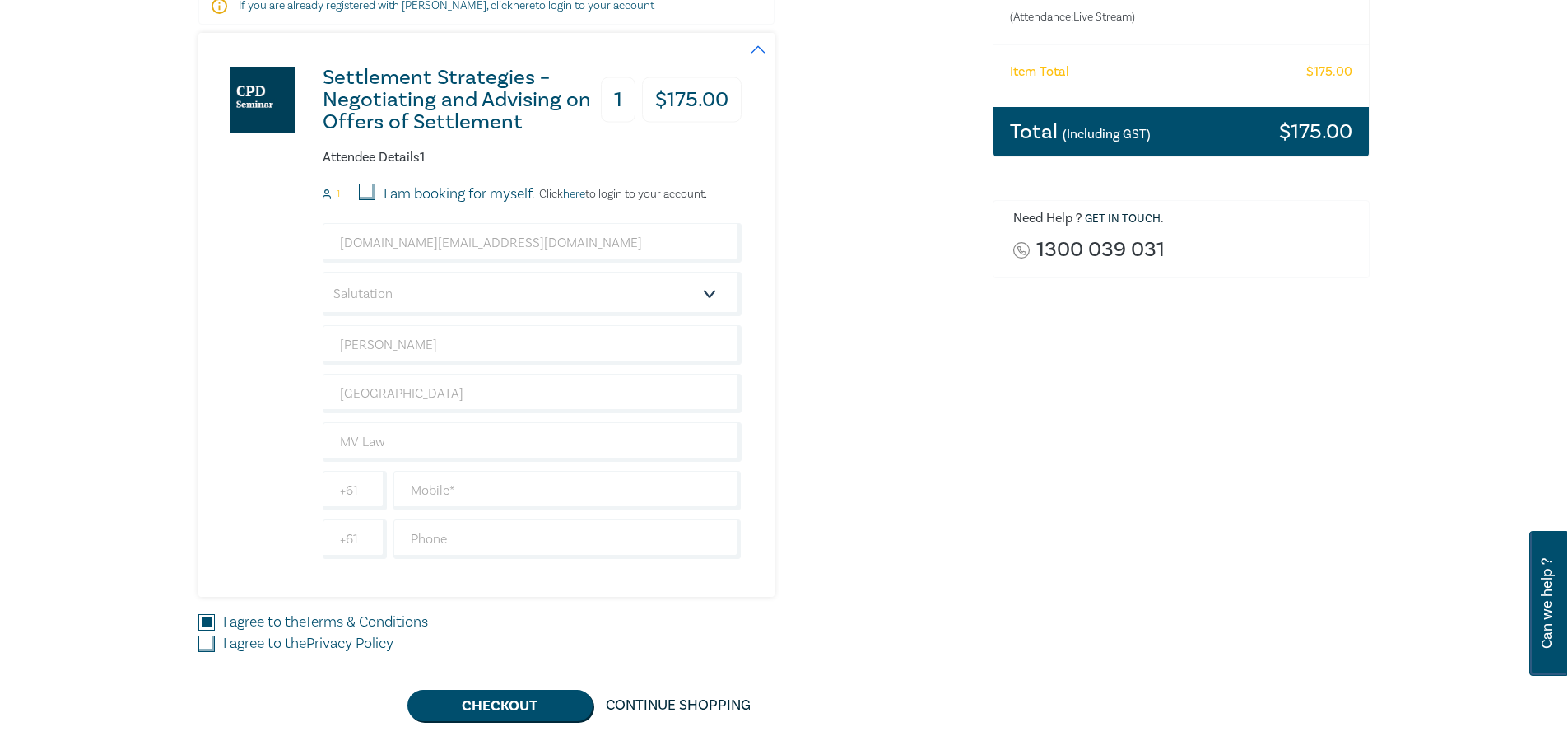
checkbox input "true"
click at [517, 495] on input "text" at bounding box center [568, 491] width 348 height 40
type input "0402422722"
click at [479, 578] on div "Settlement Strategies – Negotiating and Advising on Offers of Settlement 1 $ 17…" at bounding box center [470, 315] width 544 height 564
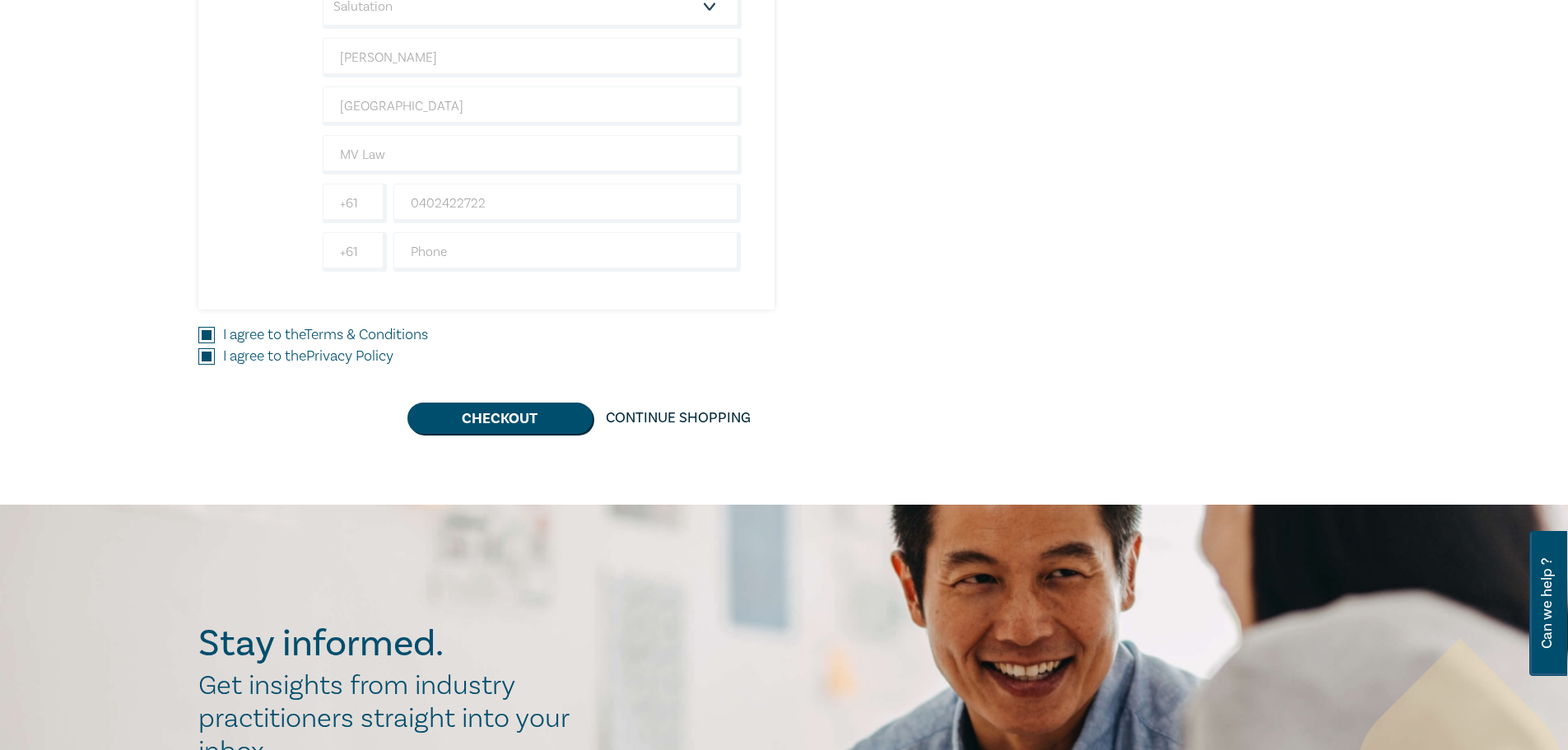
scroll to position [659, 0]
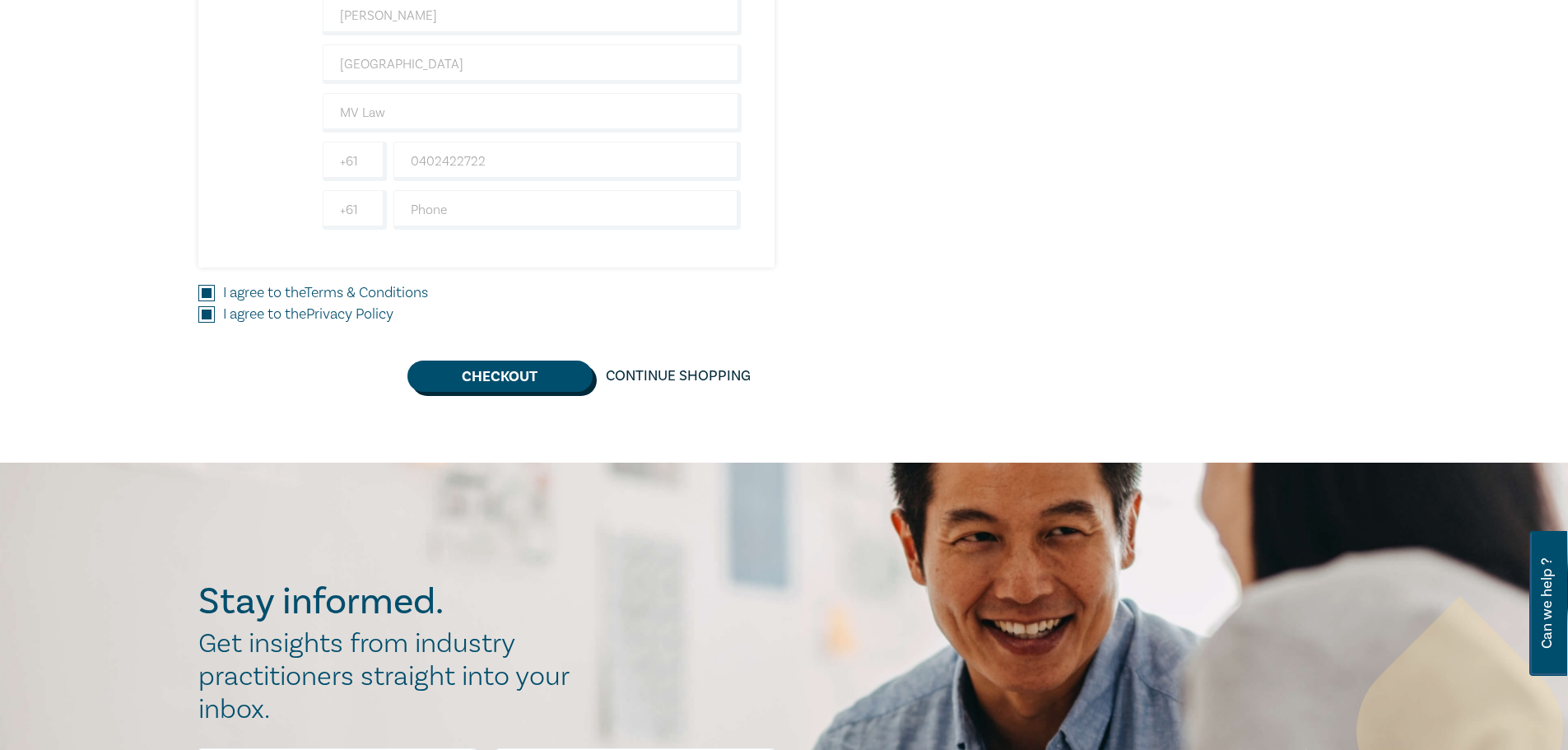
click at [510, 371] on button "Checkout" at bounding box center [500, 376] width 185 height 31
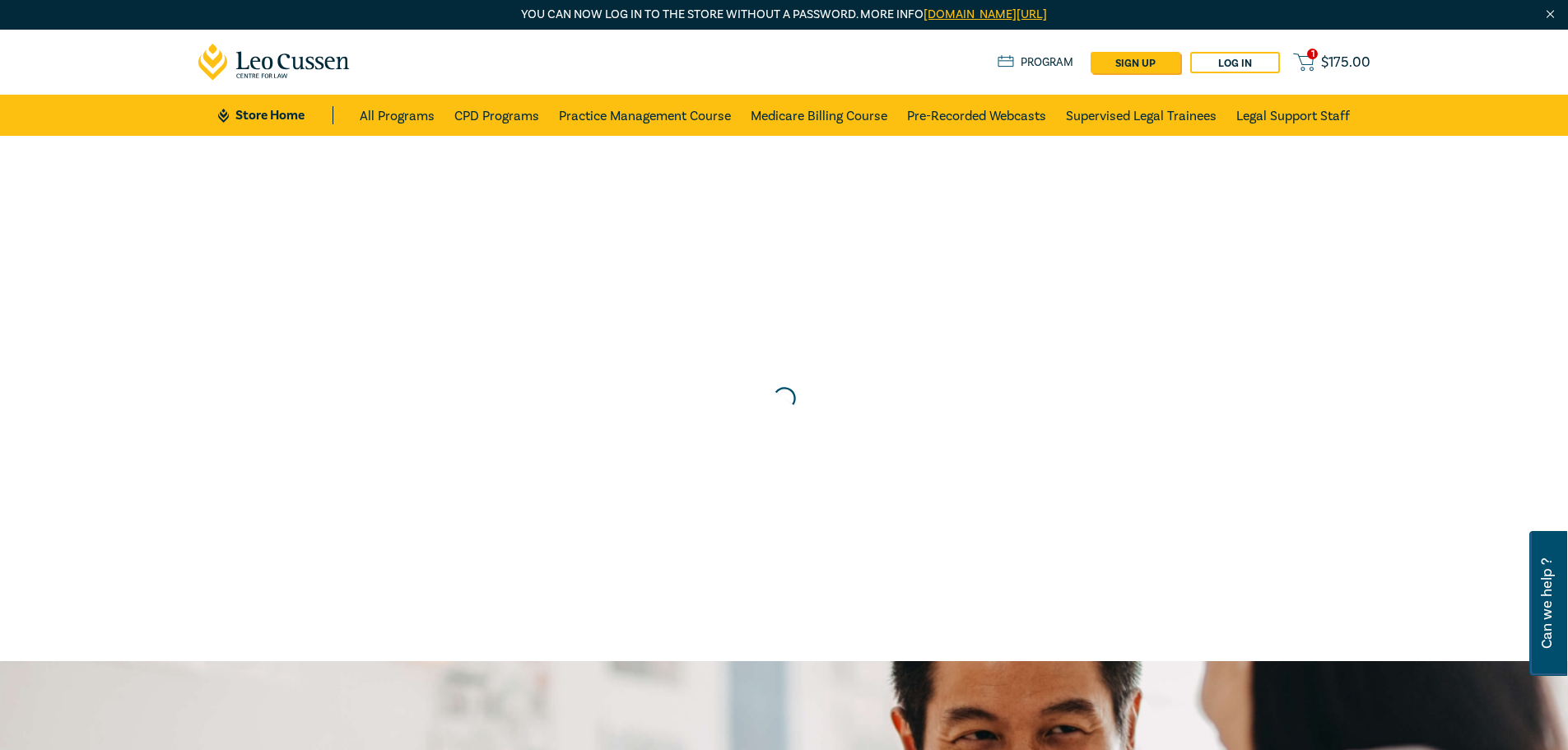
scroll to position [0, 0]
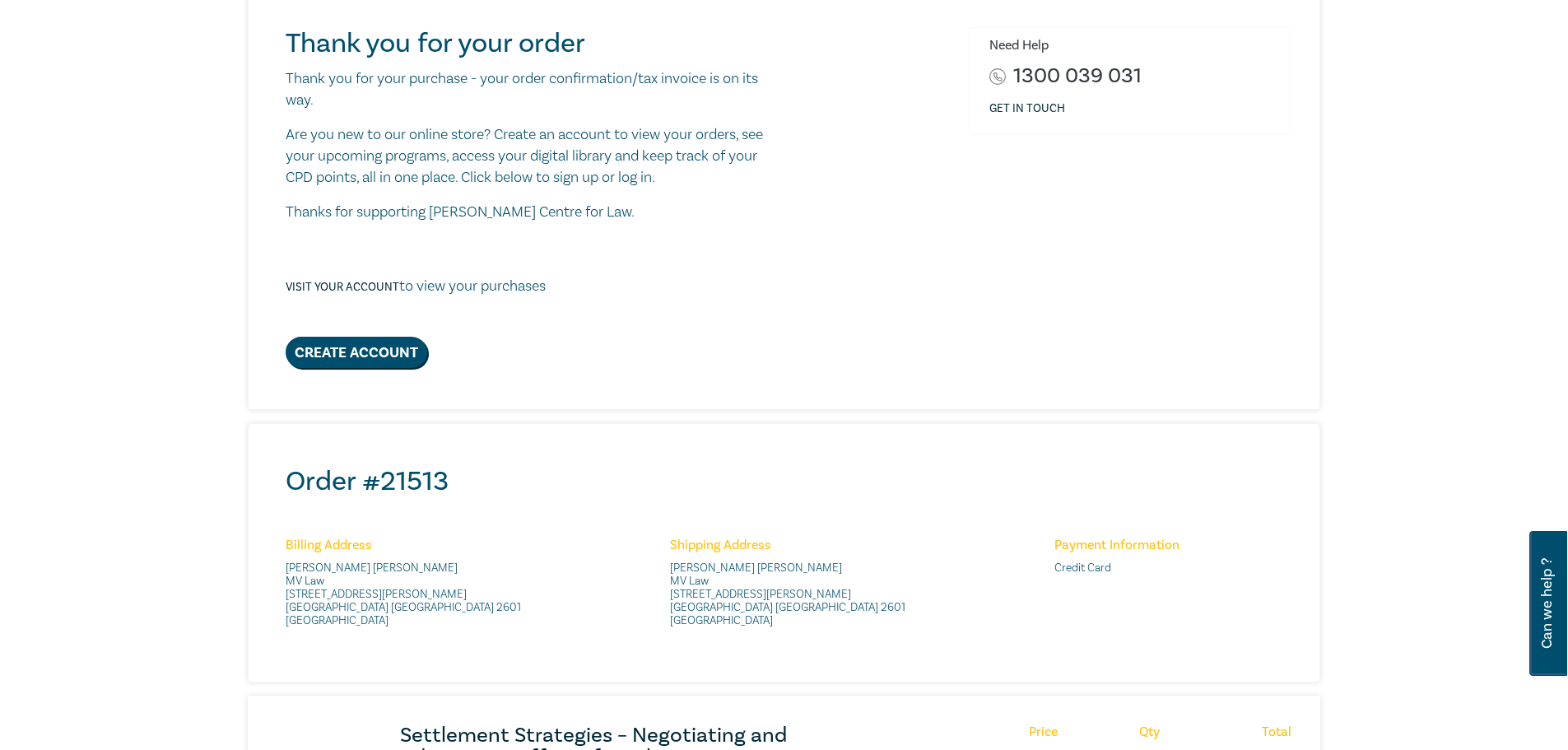
scroll to position [412, 0]
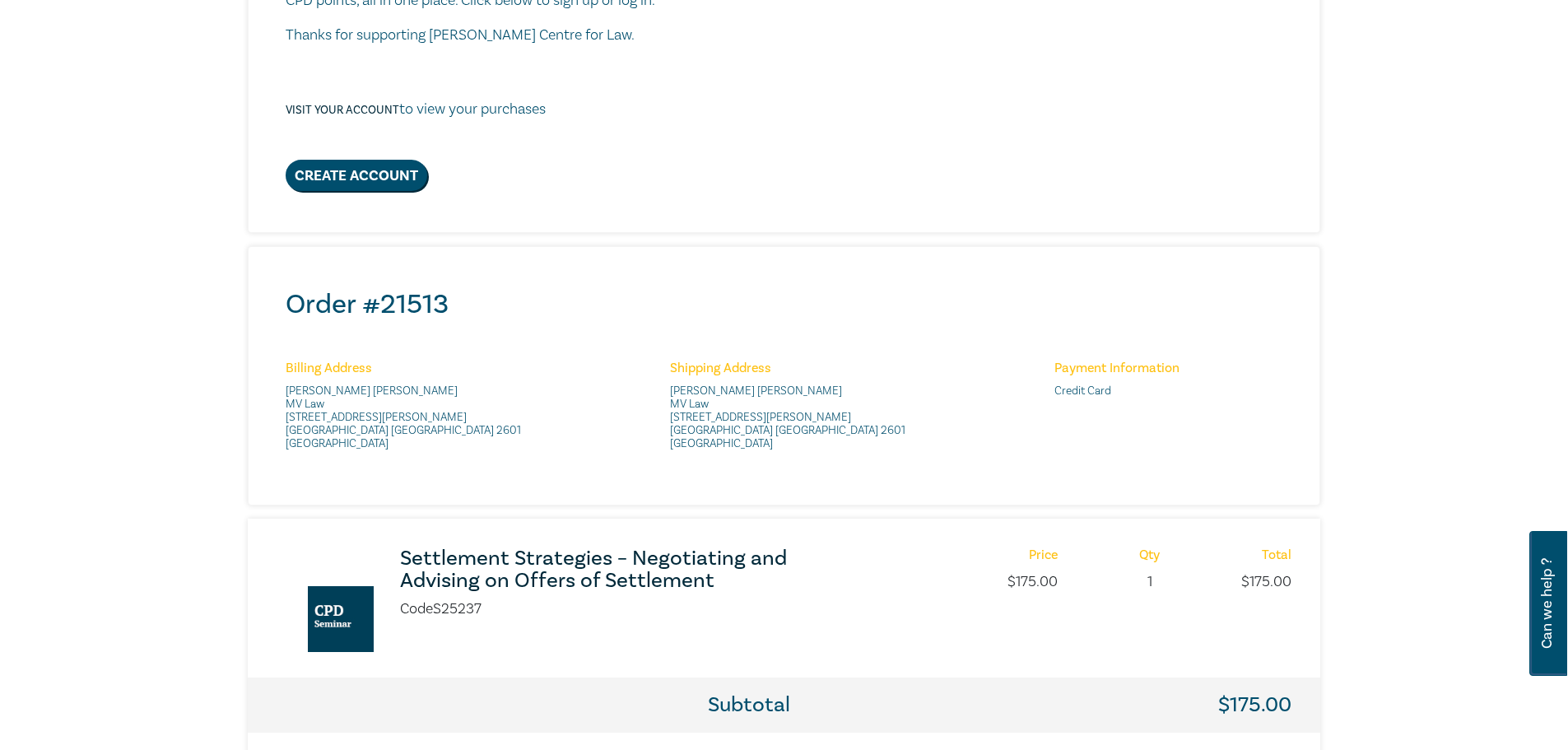
click at [479, 566] on h3 "Settlement Strategies – Negotiating and Advising on Offers of Settlement" at bounding box center [618, 570] width 436 height 44
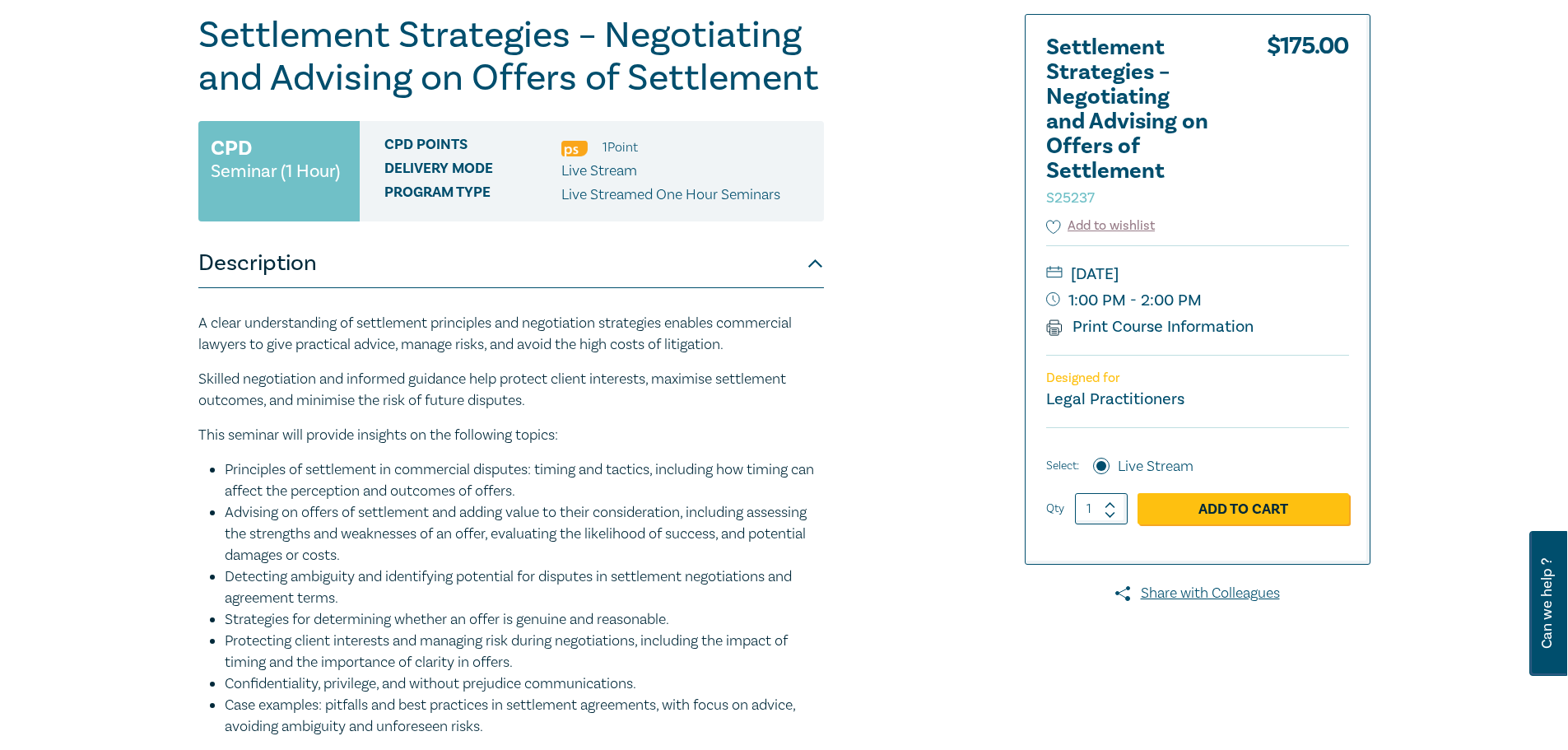
scroll to position [165, 0]
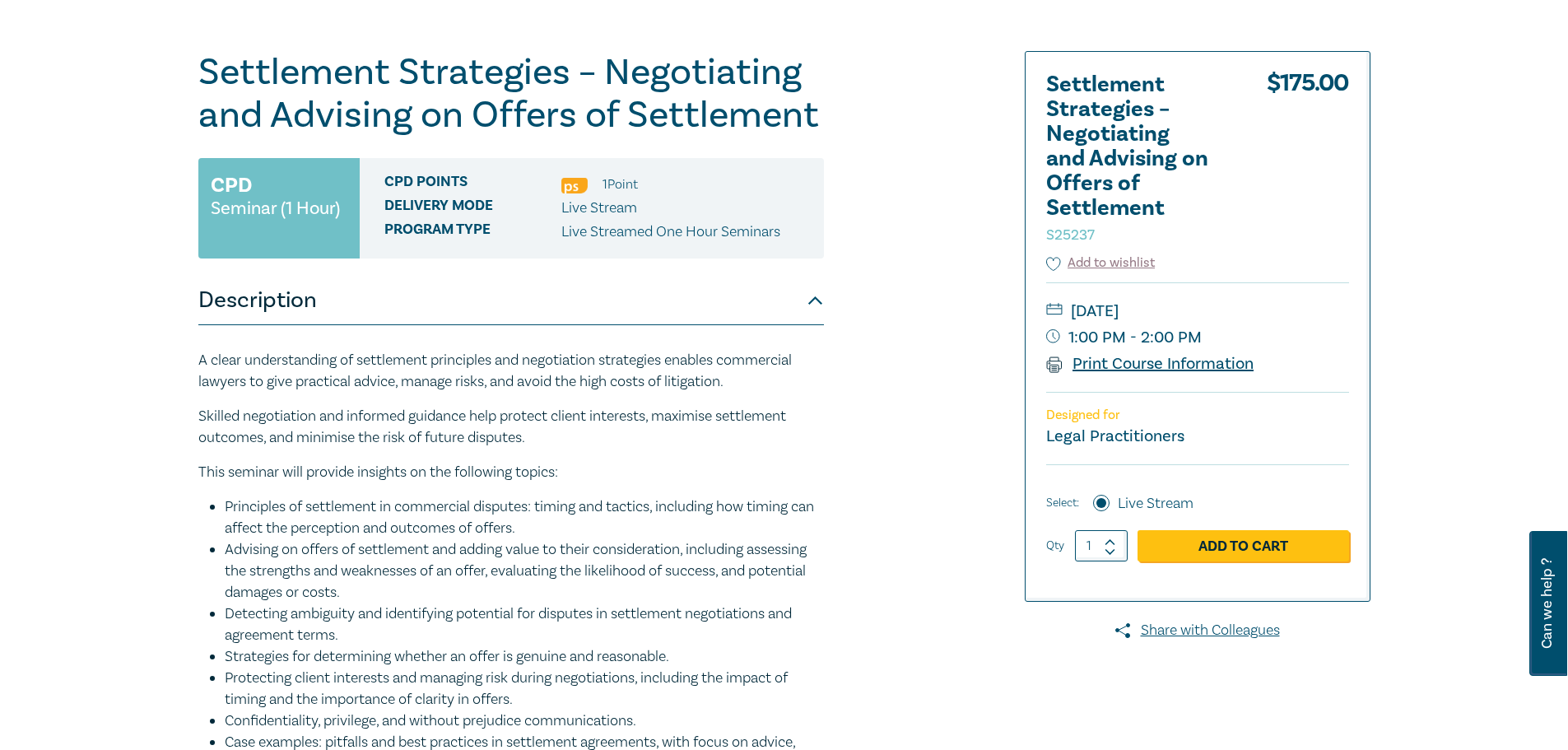
click at [1132, 364] on link "Print Course Information" at bounding box center [1150, 363] width 208 height 21
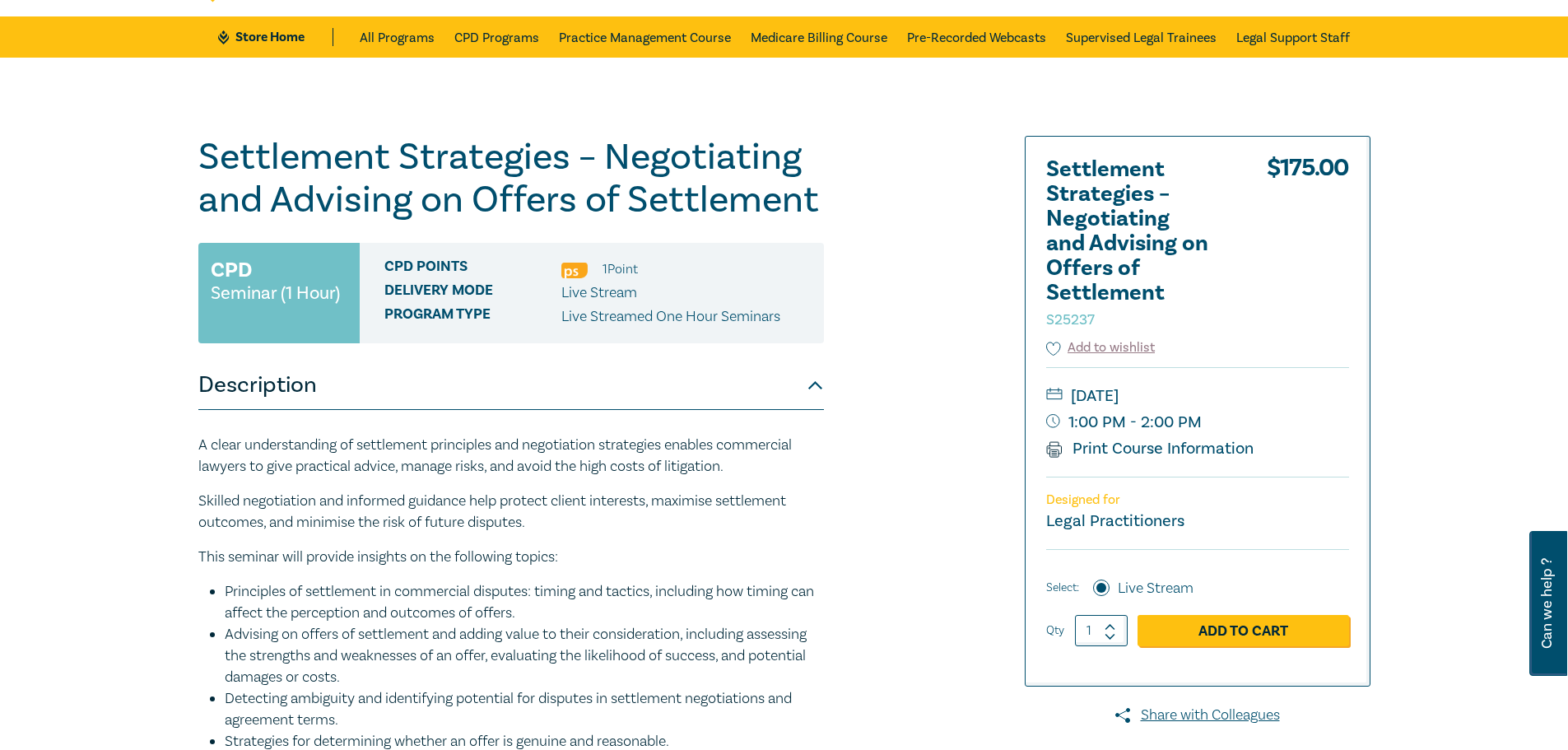
scroll to position [0, 0]
